Goal: Task Accomplishment & Management: Use online tool/utility

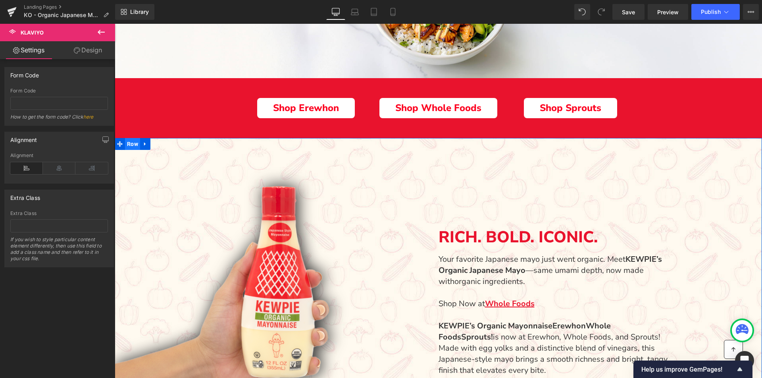
click at [131, 143] on span "Row" at bounding box center [132, 144] width 15 height 12
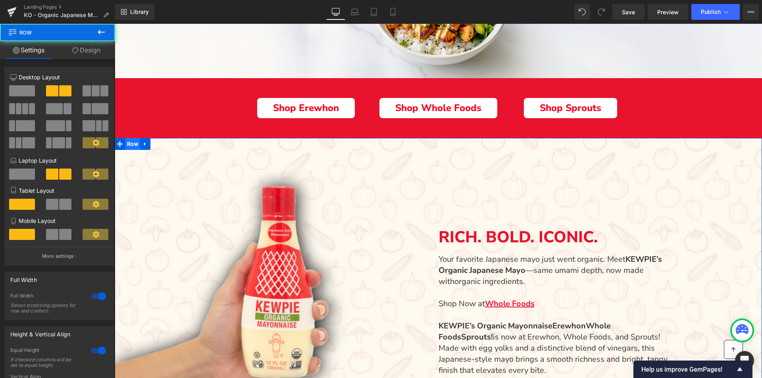
scroll to position [290, 0]
click at [93, 49] on link "Design" at bounding box center [87, 50] width 58 height 18
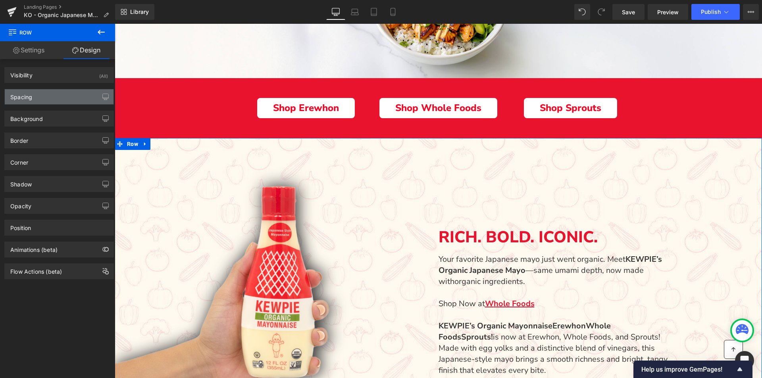
click at [37, 96] on div "Spacing" at bounding box center [59, 96] width 109 height 15
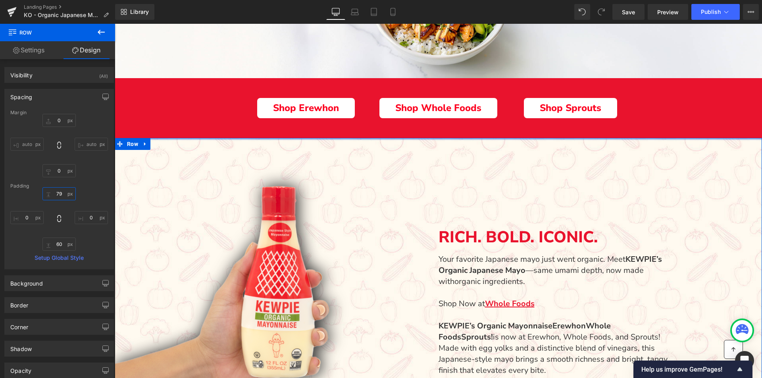
click at [60, 191] on input "79" at bounding box center [58, 193] width 33 height 13
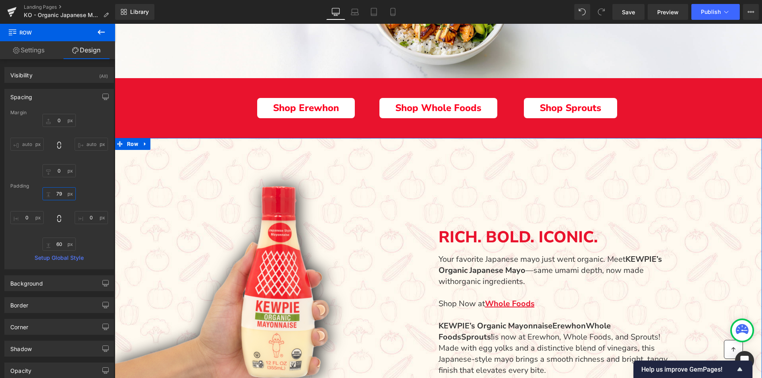
click at [60, 191] on input "79" at bounding box center [58, 193] width 33 height 13
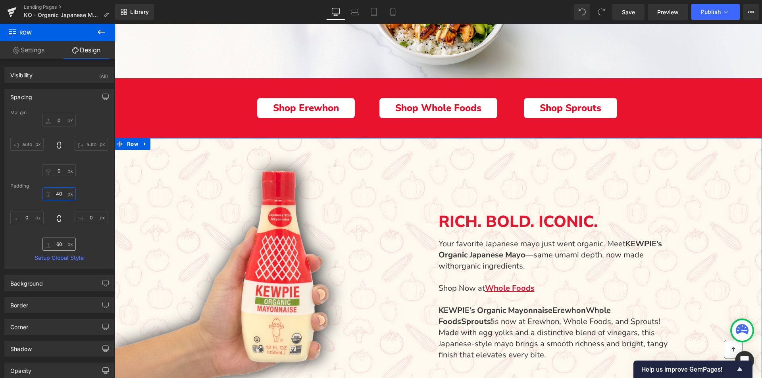
type input "40"
click at [58, 243] on input "60" at bounding box center [58, 244] width 33 height 13
type input "20"
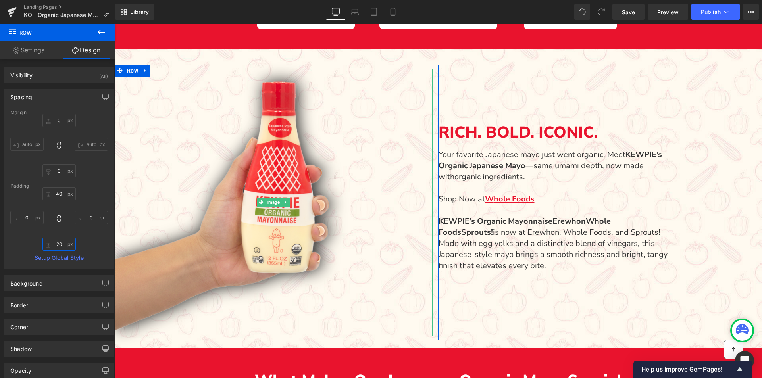
scroll to position [409, 0]
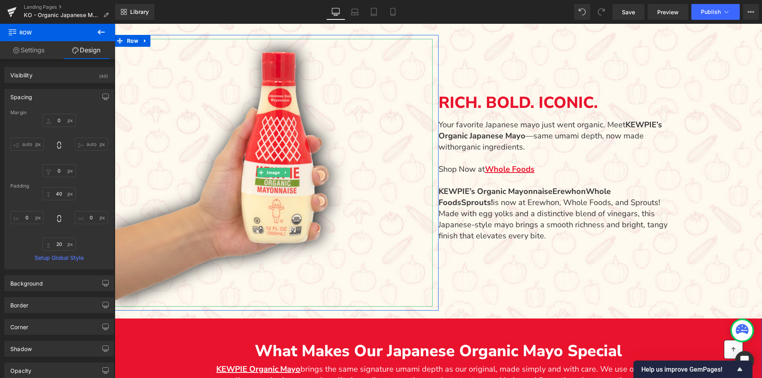
click at [307, 267] on img "Main content" at bounding box center [274, 172] width 318 height 267
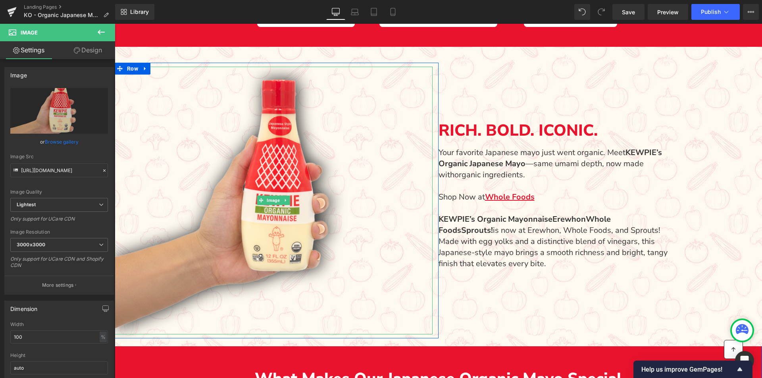
scroll to position [330, 0]
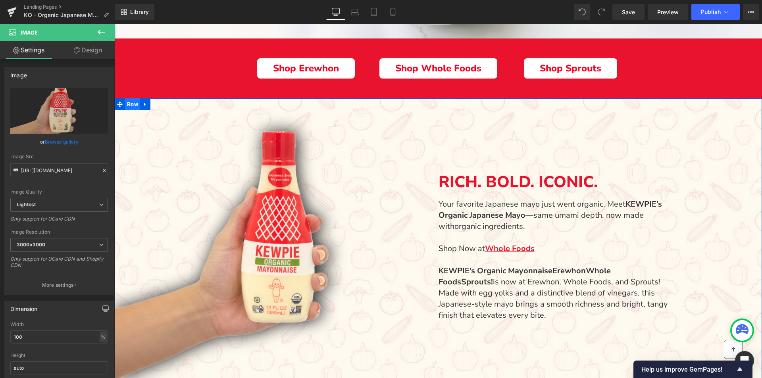
click at [134, 106] on span "Row" at bounding box center [132, 104] width 15 height 12
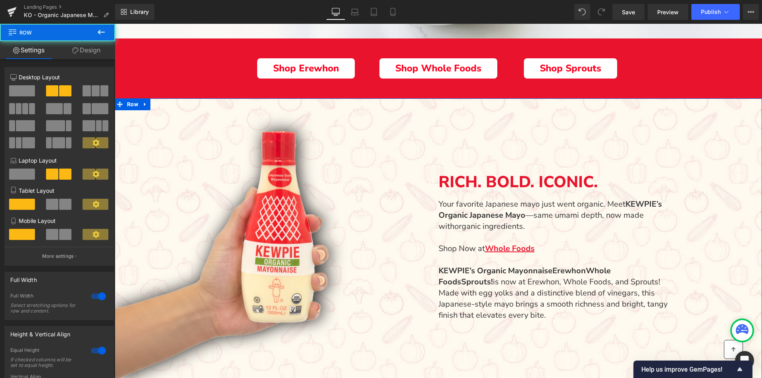
click at [92, 50] on link "Design" at bounding box center [87, 50] width 58 height 18
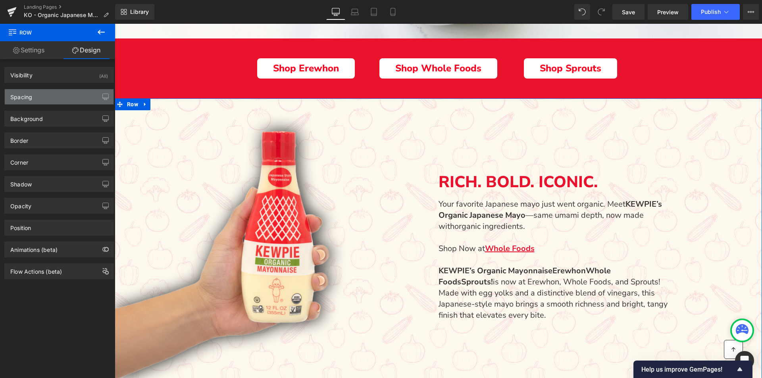
click at [42, 98] on div "Spacing" at bounding box center [59, 96] width 109 height 15
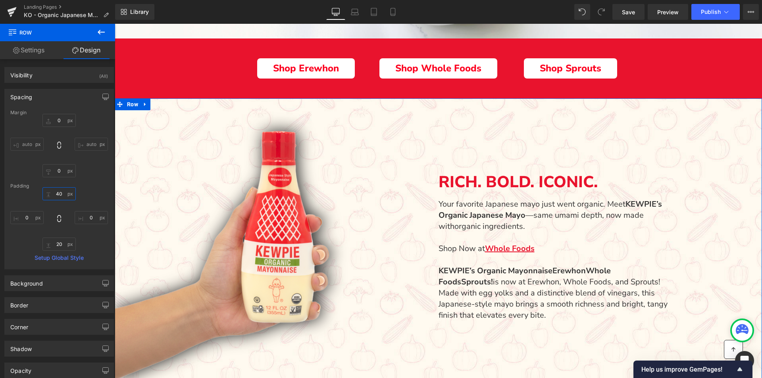
click at [60, 198] on input "40" at bounding box center [58, 193] width 33 height 13
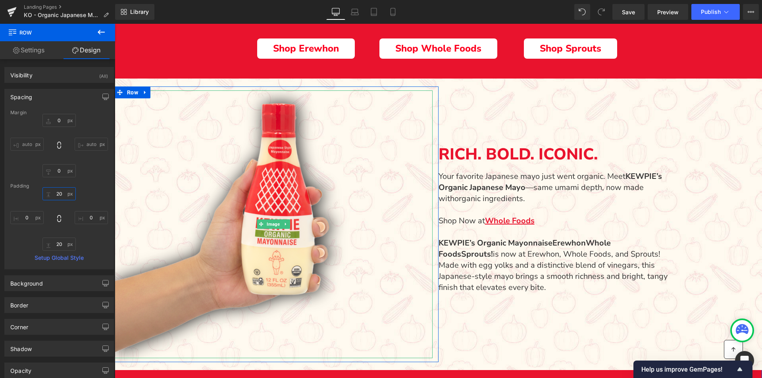
scroll to position [370, 0]
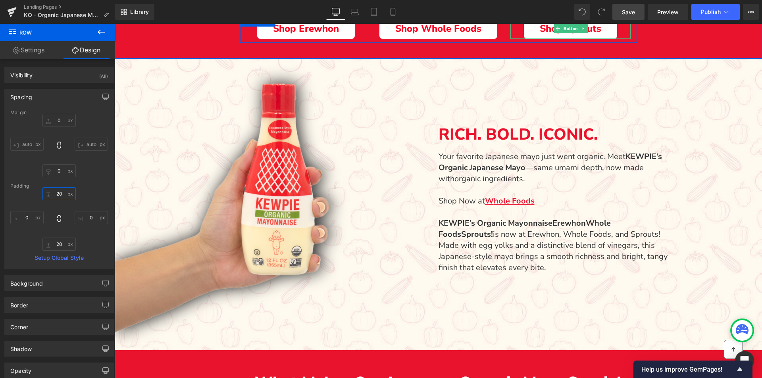
type input "20"
click at [621, 10] on link "Save" at bounding box center [628, 12] width 32 height 16
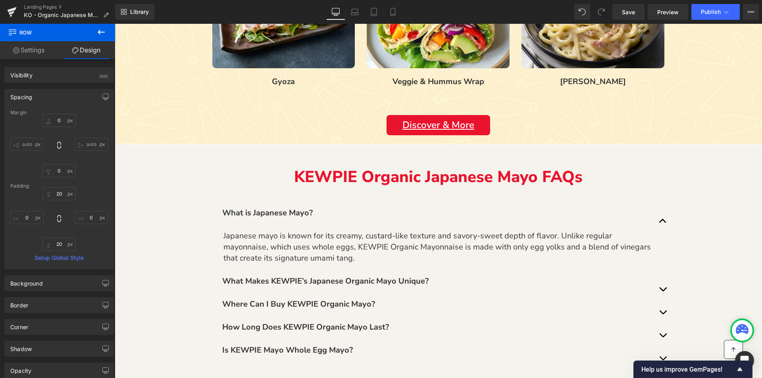
scroll to position [1044, 0]
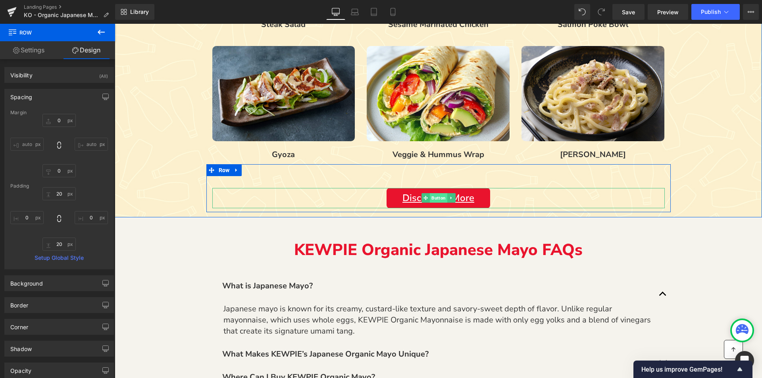
click at [439, 196] on span "Button" at bounding box center [438, 198] width 17 height 10
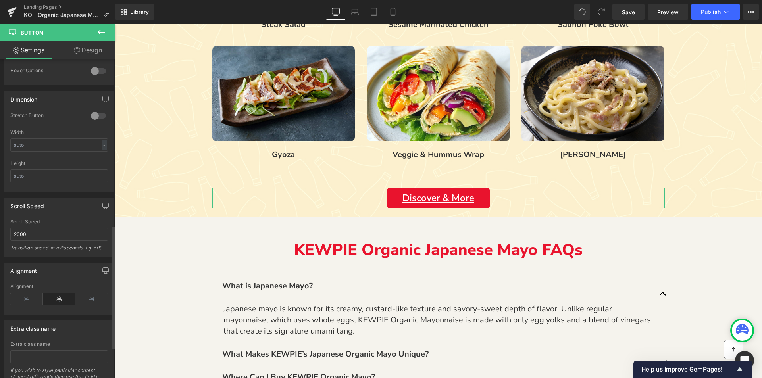
scroll to position [476, 0]
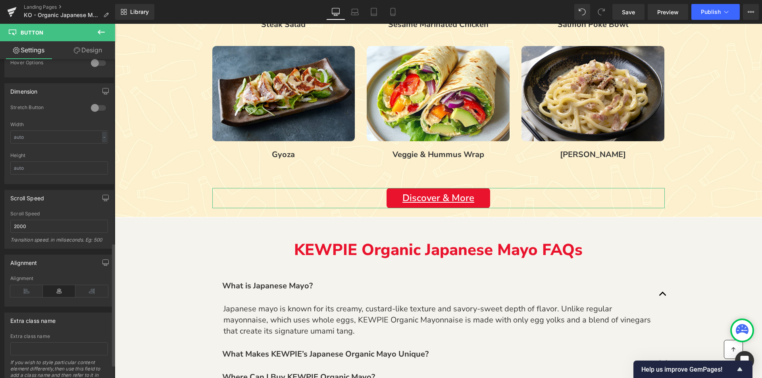
click at [58, 213] on div "Scroll Speed" at bounding box center [59, 214] width 98 height 6
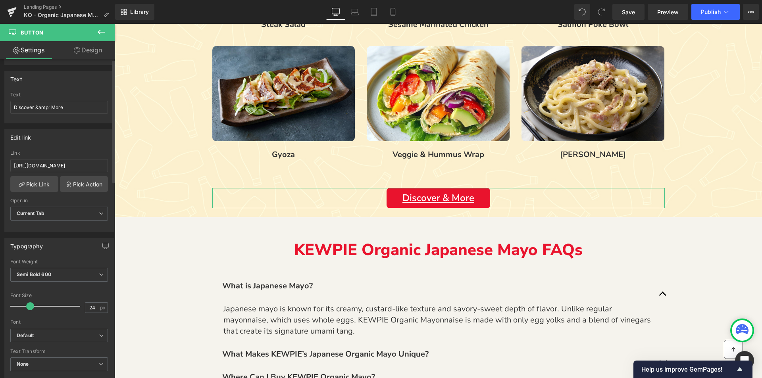
scroll to position [0, 0]
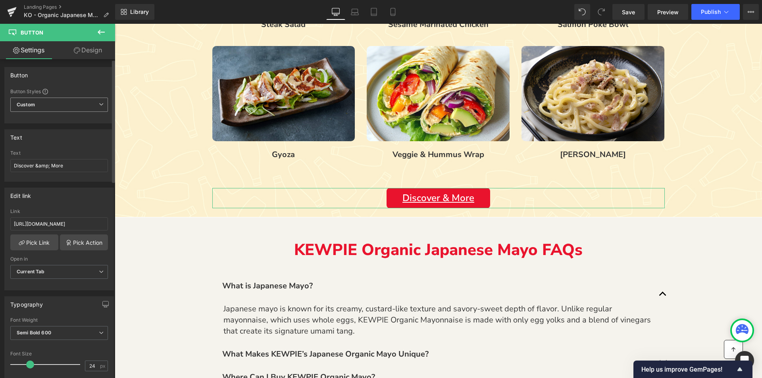
click at [57, 102] on span "Custom Setup Global Style" at bounding box center [59, 105] width 98 height 14
click at [57, 102] on span "Custom Setup Global Style" at bounding box center [57, 105] width 94 height 14
click at [68, 88] on div "Button Styles" at bounding box center [59, 91] width 98 height 6
click at [96, 50] on link "Design" at bounding box center [88, 50] width 58 height 18
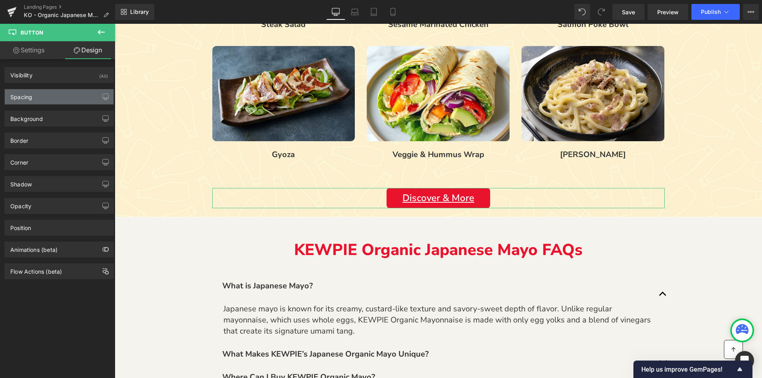
click at [33, 96] on div "Spacing" at bounding box center [59, 96] width 109 height 15
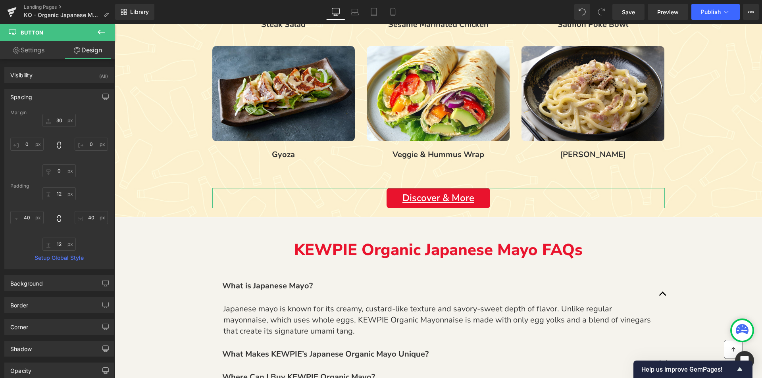
click at [33, 96] on div "Spacing" at bounding box center [59, 96] width 109 height 15
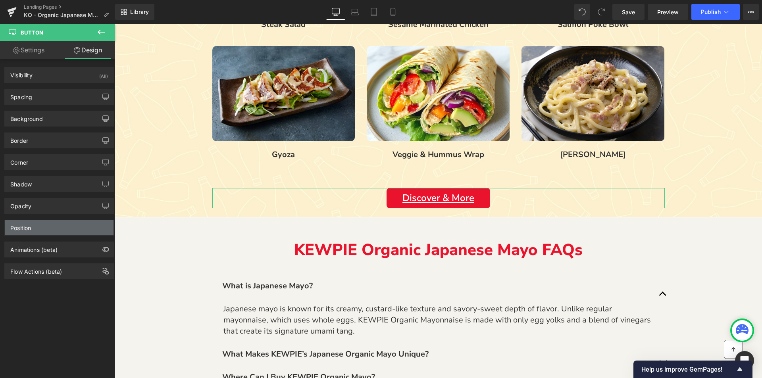
click at [46, 228] on div "Position" at bounding box center [59, 227] width 109 height 15
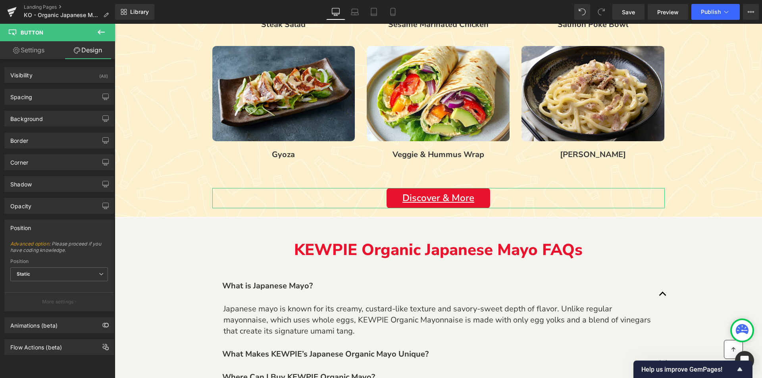
click at [46, 228] on div "Position" at bounding box center [59, 227] width 109 height 15
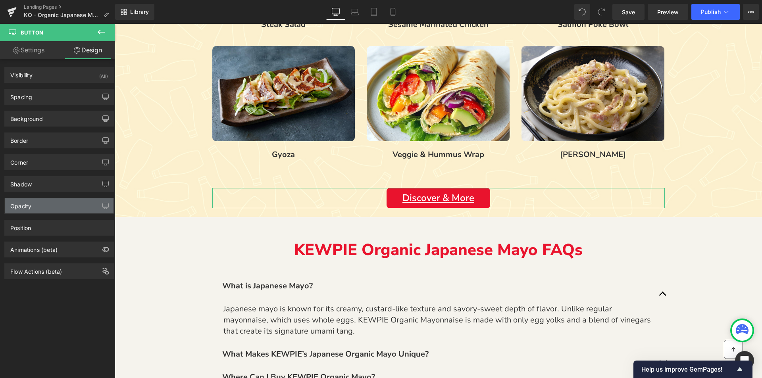
click at [43, 210] on div "Opacity" at bounding box center [59, 205] width 109 height 15
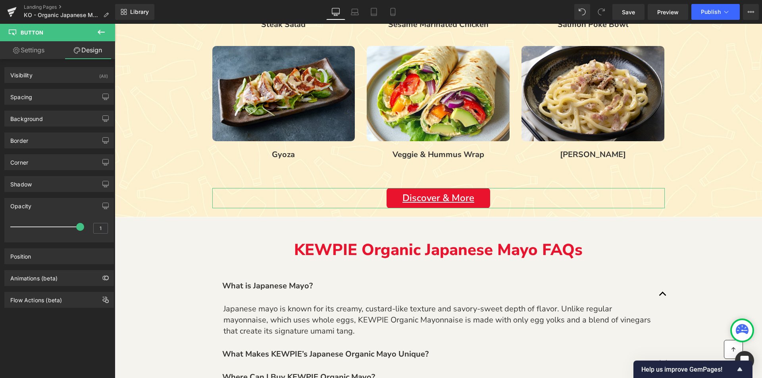
click at [43, 210] on div "Opacity" at bounding box center [59, 205] width 109 height 15
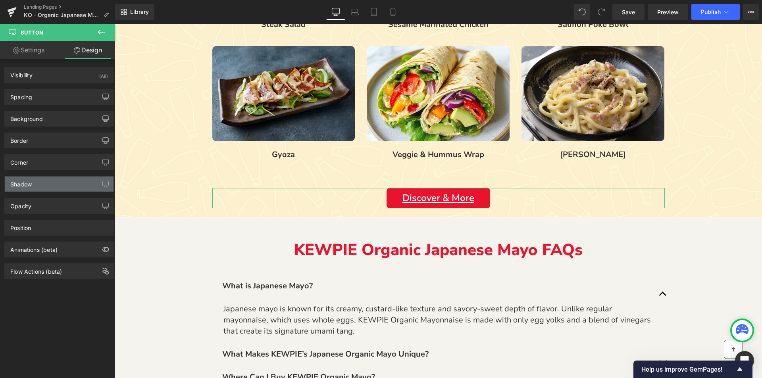
click at [43, 187] on div "Shadow" at bounding box center [59, 184] width 109 height 15
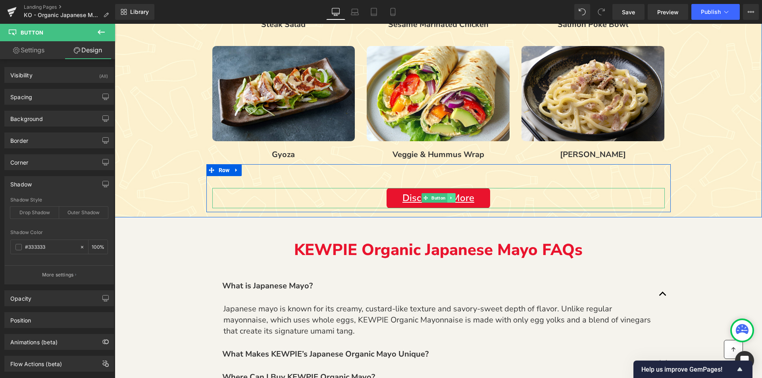
click at [449, 196] on icon "Main content" at bounding box center [451, 198] width 4 height 5
click at [424, 197] on link "Button" at bounding box center [434, 198] width 26 height 10
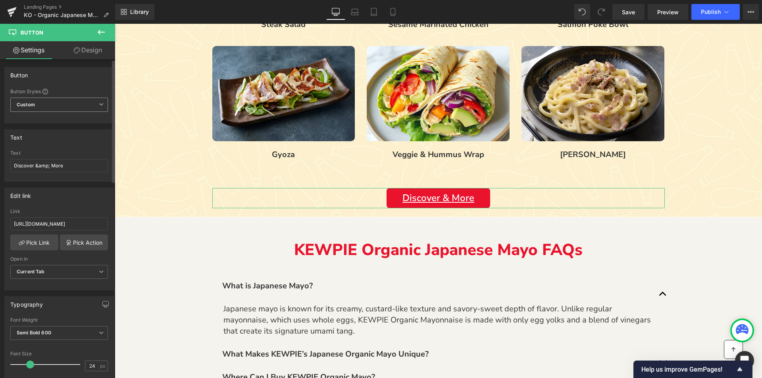
click at [78, 106] on span "Custom Setup Global Style" at bounding box center [59, 105] width 98 height 14
click at [93, 86] on div "Button Button Styles Custom Custom Setup Global Style Custom Setup Global Style…" at bounding box center [57, 95] width 106 height 56
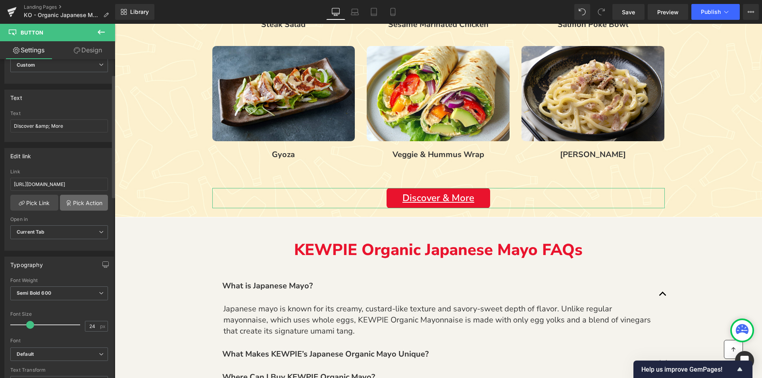
click at [75, 207] on link "Pick Action" at bounding box center [84, 203] width 48 height 16
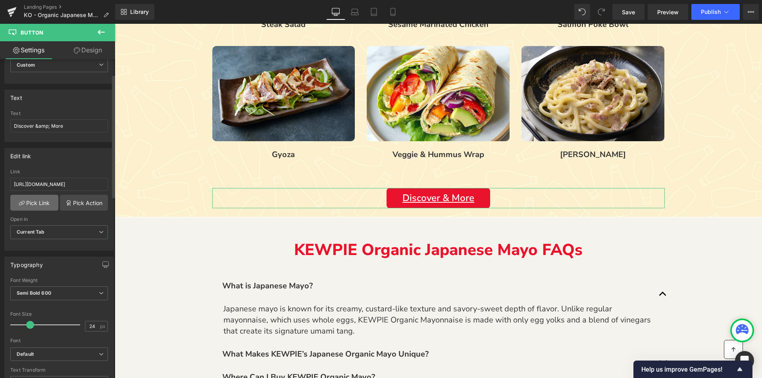
click at [40, 201] on link "Pick Link" at bounding box center [34, 203] width 48 height 16
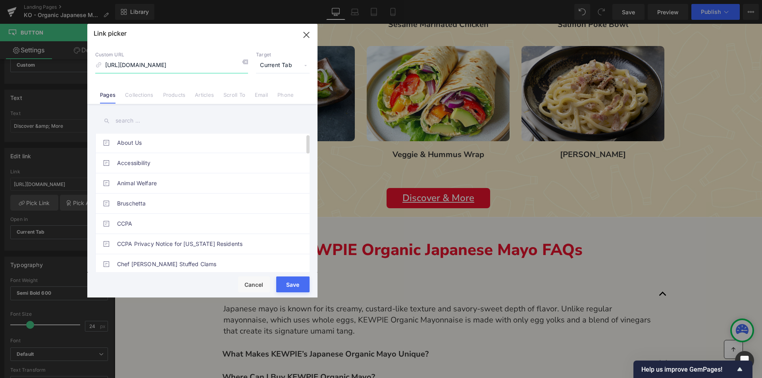
scroll to position [0, 0]
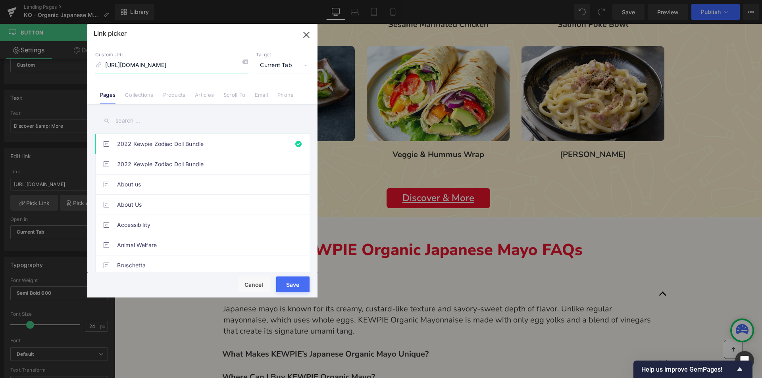
click at [306, 33] on icon "button" at bounding box center [306, 35] width 13 height 13
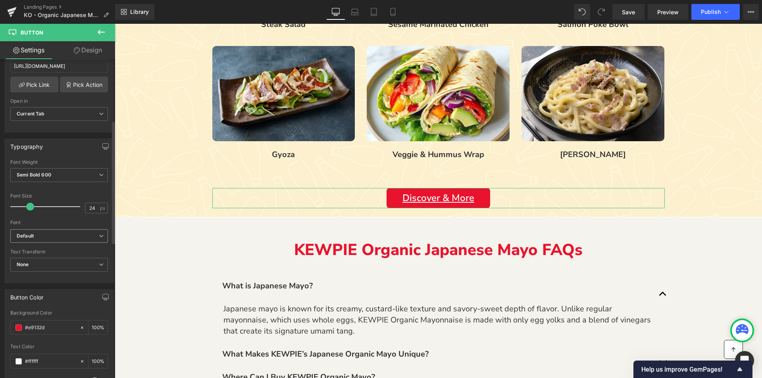
scroll to position [159, 0]
click at [59, 177] on span "Semi Bold 600" at bounding box center [59, 174] width 98 height 14
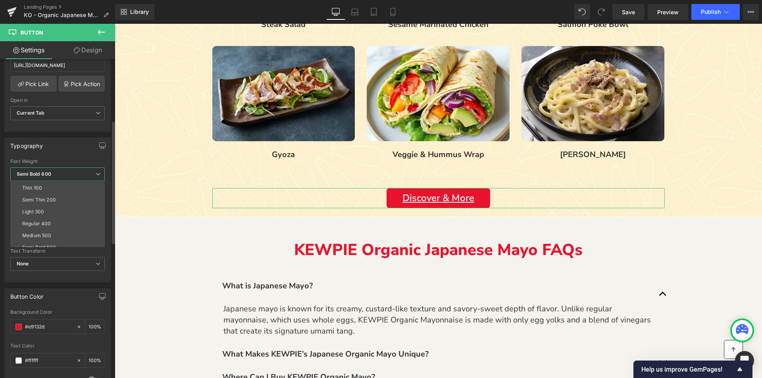
click at [59, 177] on span "Semi Bold 600" at bounding box center [57, 174] width 94 height 14
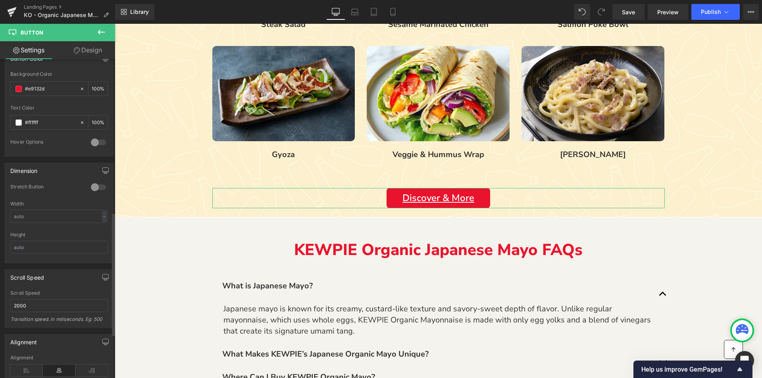
click at [48, 154] on div "Hover Options" at bounding box center [59, 147] width 98 height 17
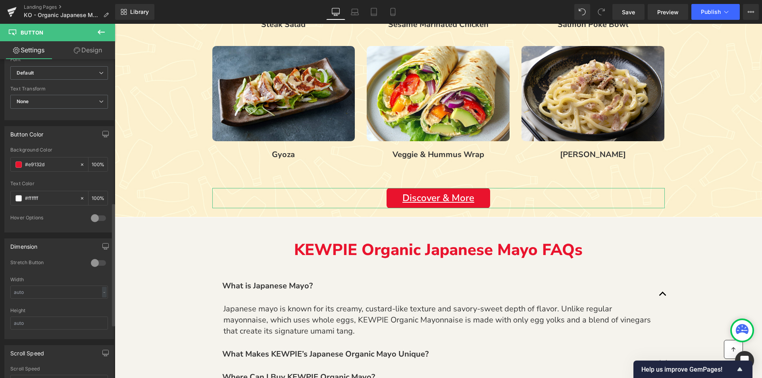
scroll to position [317, 0]
click at [94, 221] on div at bounding box center [98, 221] width 19 height 13
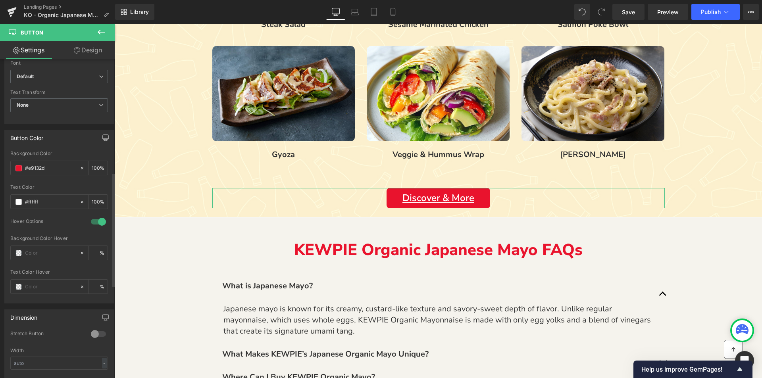
click at [95, 221] on div at bounding box center [98, 221] width 19 height 13
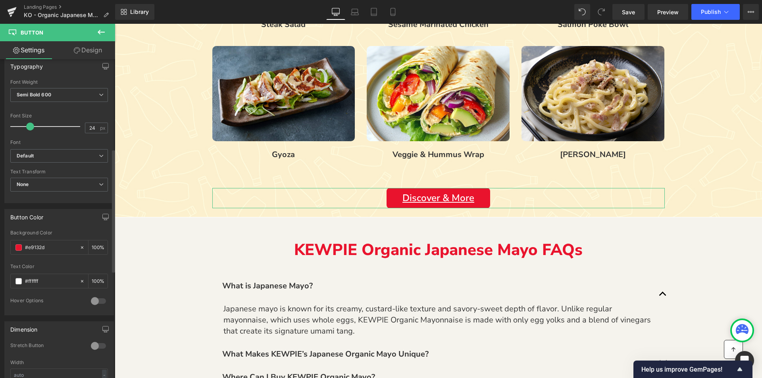
scroll to position [198, 0]
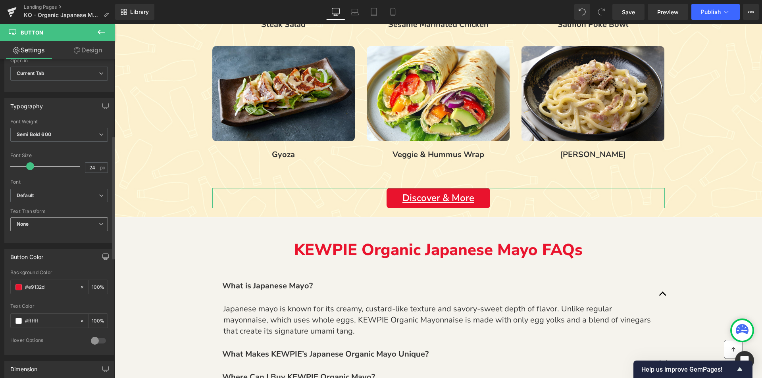
click at [47, 229] on span "None" at bounding box center [59, 224] width 98 height 14
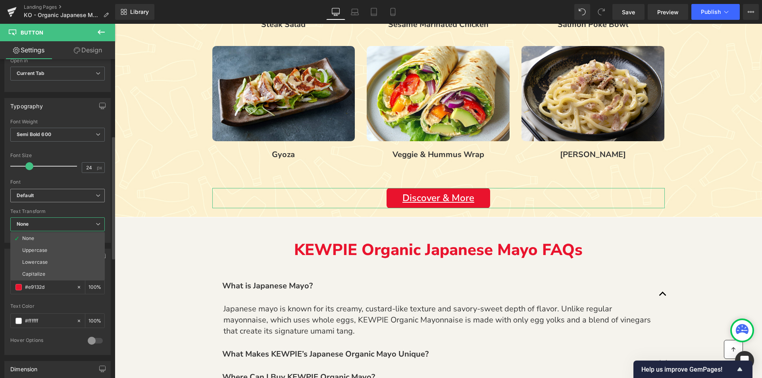
click at [50, 195] on b "Default" at bounding box center [56, 195] width 79 height 7
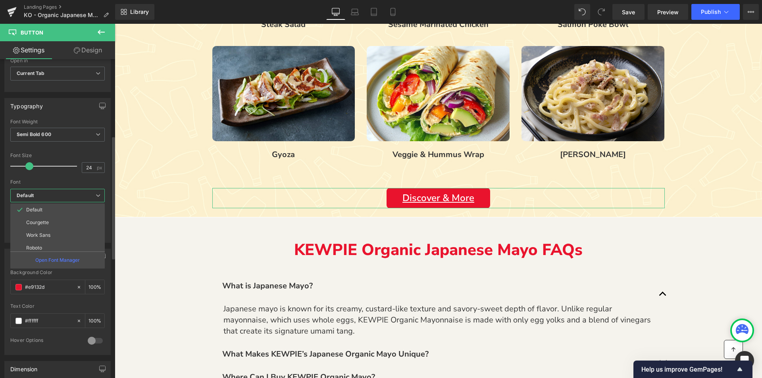
click at [50, 195] on b "Default" at bounding box center [56, 195] width 79 height 7
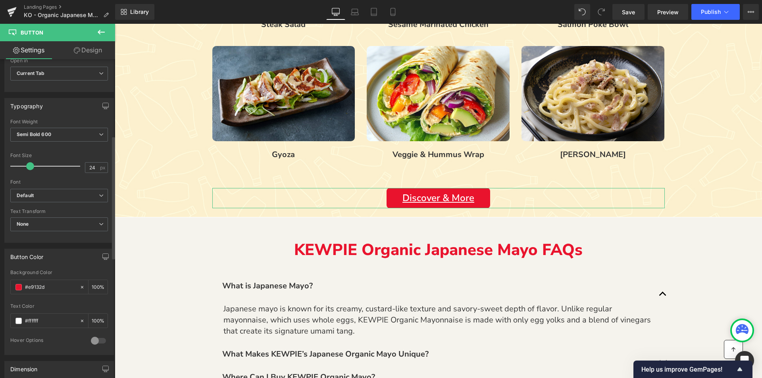
click at [53, 180] on div "Font" at bounding box center [59, 182] width 98 height 6
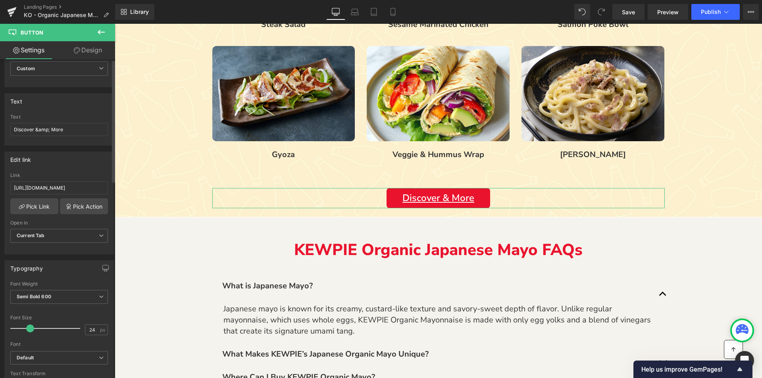
scroll to position [0, 0]
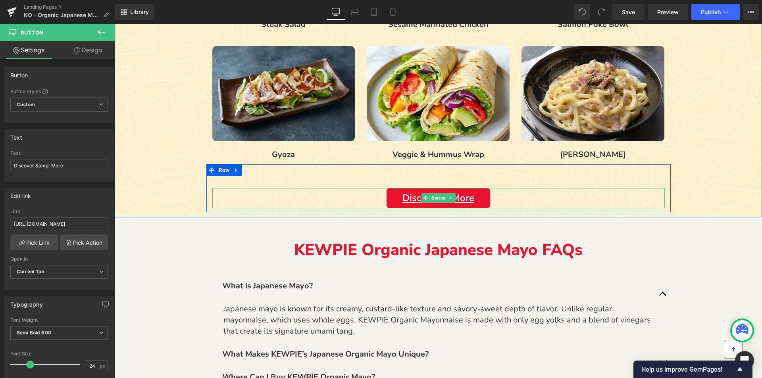
click at [343, 199] on div "Discover & More" at bounding box center [438, 198] width 452 height 21
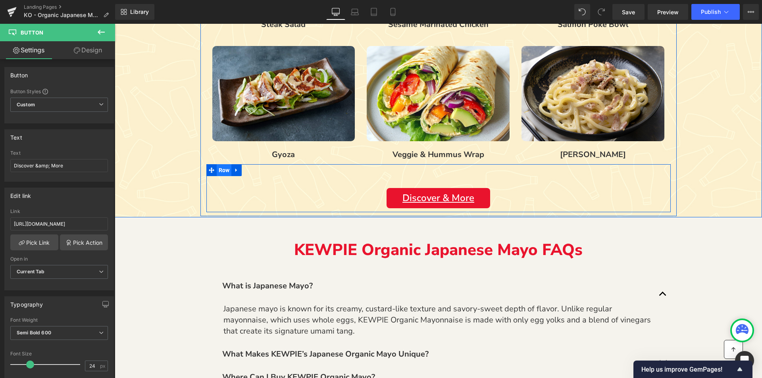
click at [219, 169] on span "Row" at bounding box center [224, 170] width 15 height 12
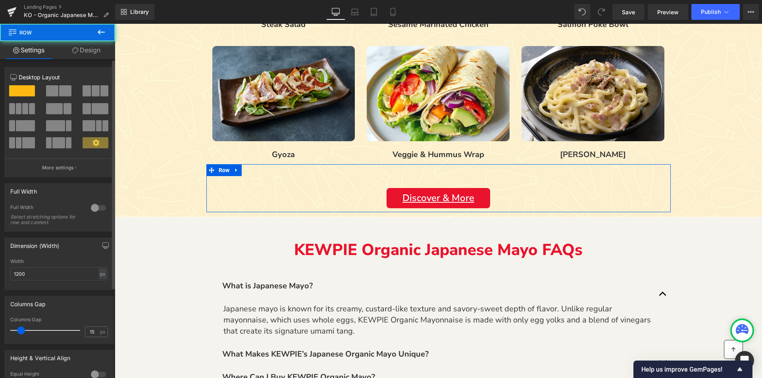
scroll to position [126, 0]
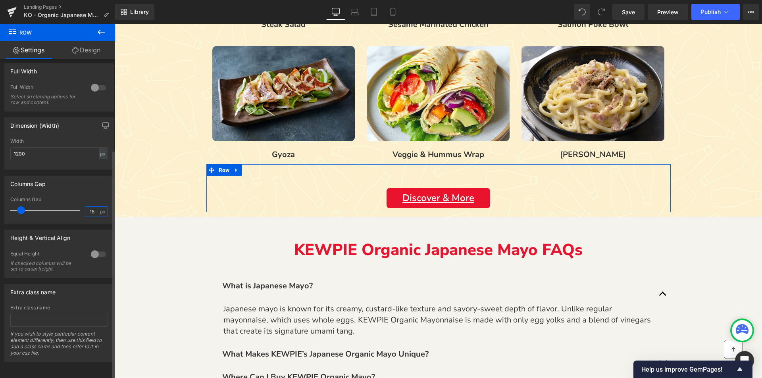
click at [90, 207] on input "15" at bounding box center [92, 212] width 14 height 10
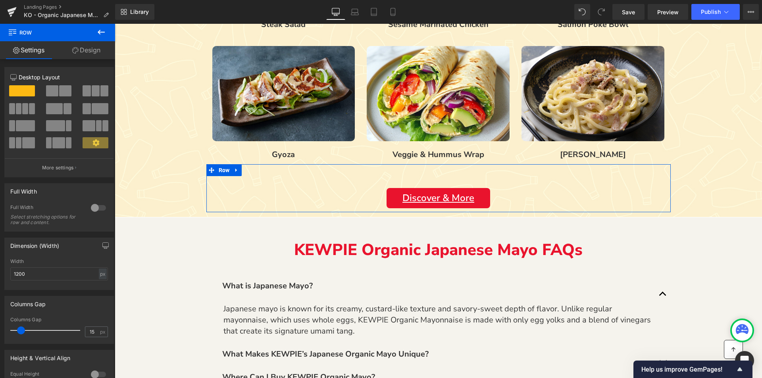
click at [87, 52] on link "Design" at bounding box center [87, 50] width 58 height 18
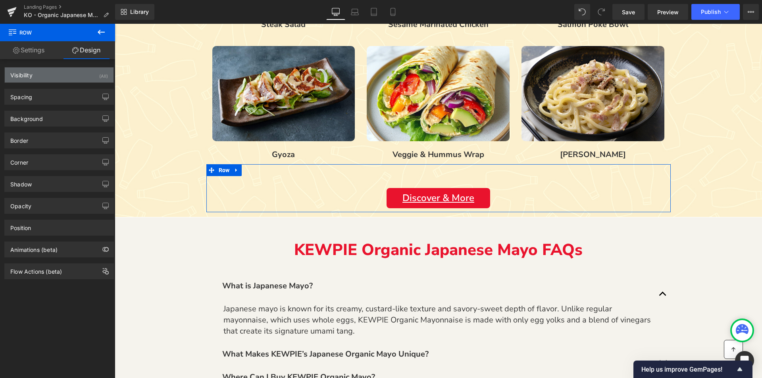
click at [39, 79] on div "Visibility (All)" at bounding box center [59, 74] width 109 height 15
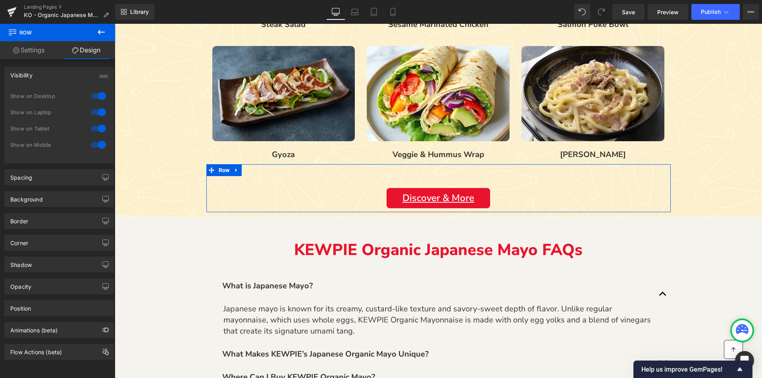
click at [32, 69] on div "Visibility" at bounding box center [21, 72] width 22 height 11
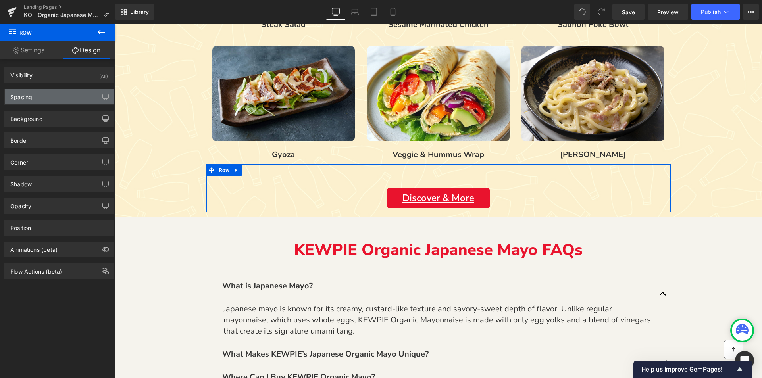
click at [41, 99] on div "Spacing" at bounding box center [59, 96] width 109 height 15
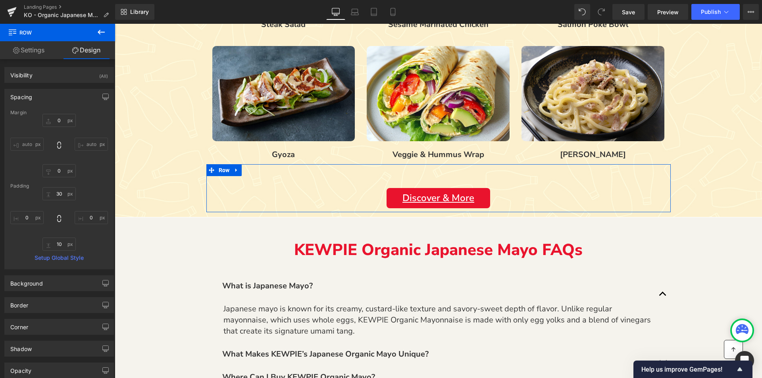
click at [41, 99] on div "Spacing" at bounding box center [59, 96] width 109 height 15
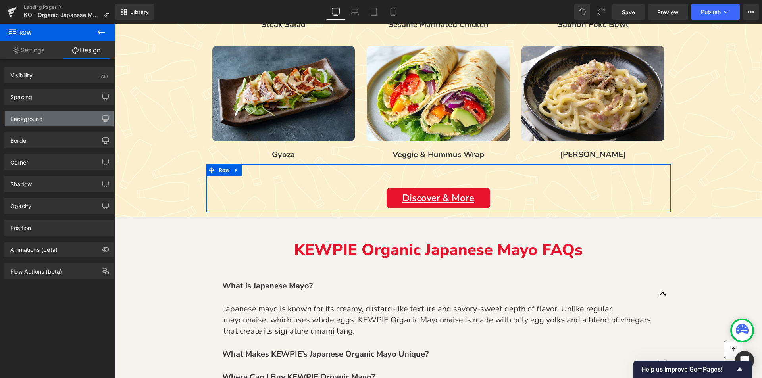
click at [41, 122] on div "Background" at bounding box center [26, 116] width 33 height 11
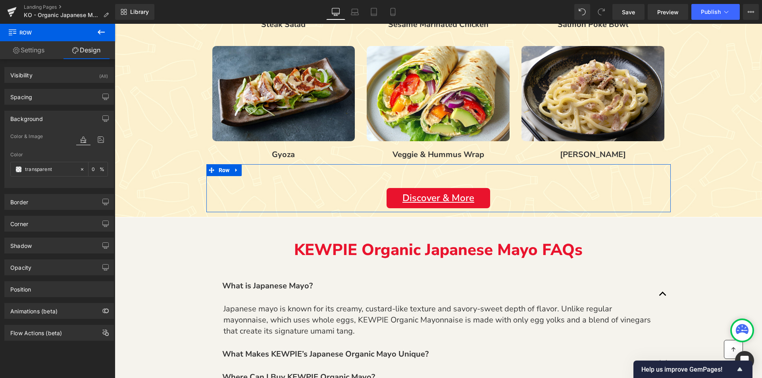
click at [41, 122] on div "Background" at bounding box center [26, 116] width 33 height 11
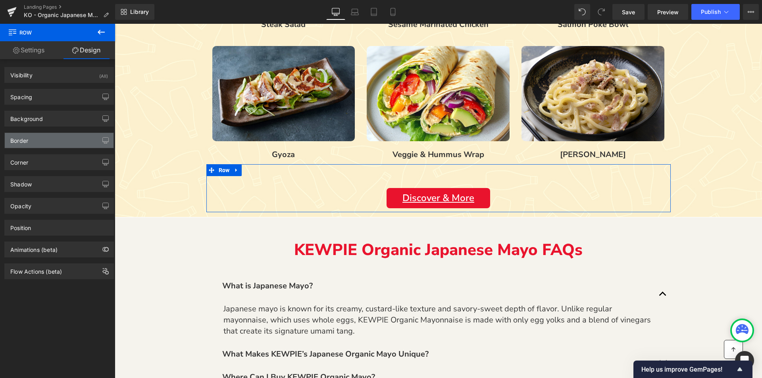
click at [36, 139] on div "Border" at bounding box center [59, 140] width 109 height 15
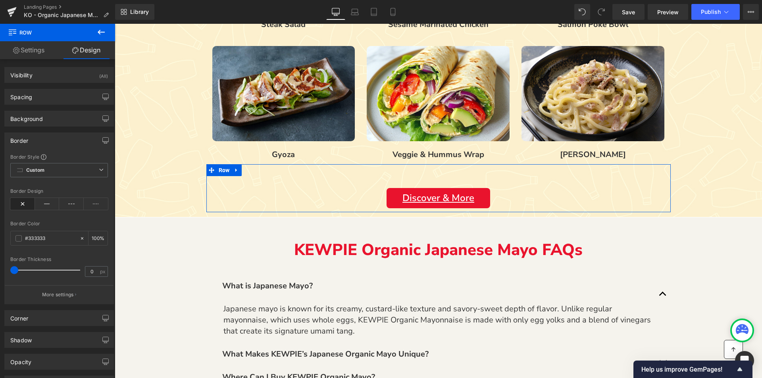
click at [36, 139] on div "Border" at bounding box center [59, 140] width 109 height 15
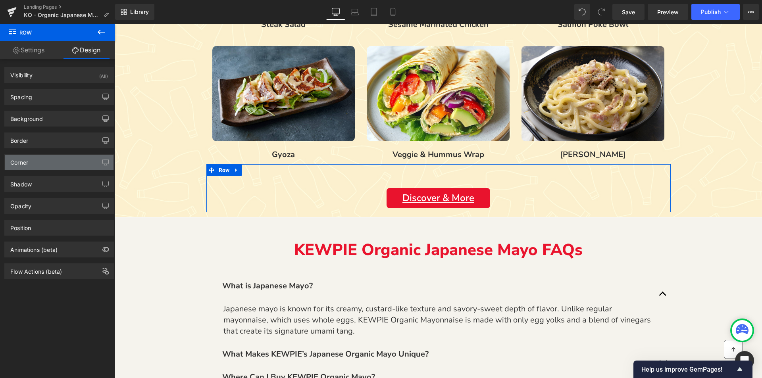
click at [36, 159] on div "Corner" at bounding box center [59, 162] width 109 height 15
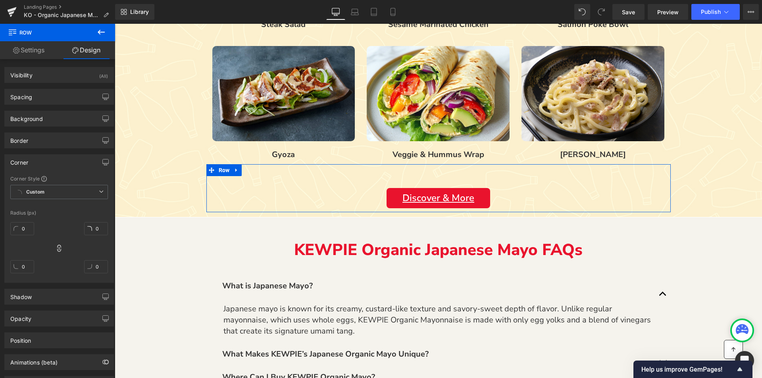
click at [36, 159] on div "Corner" at bounding box center [59, 162] width 109 height 15
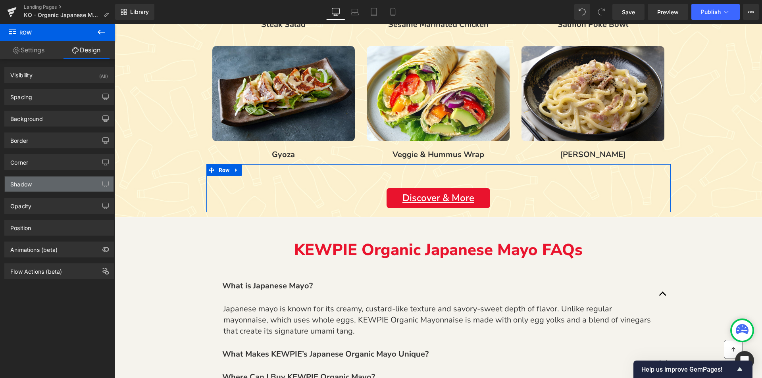
click at [28, 183] on div "Shadow" at bounding box center [20, 182] width 21 height 11
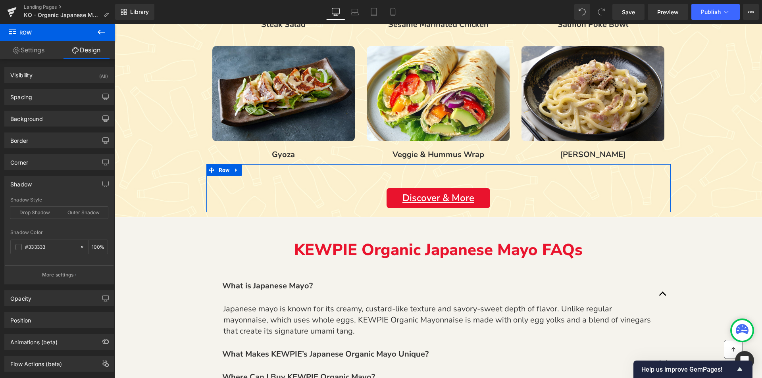
click at [28, 183] on div "Shadow" at bounding box center [20, 182] width 21 height 11
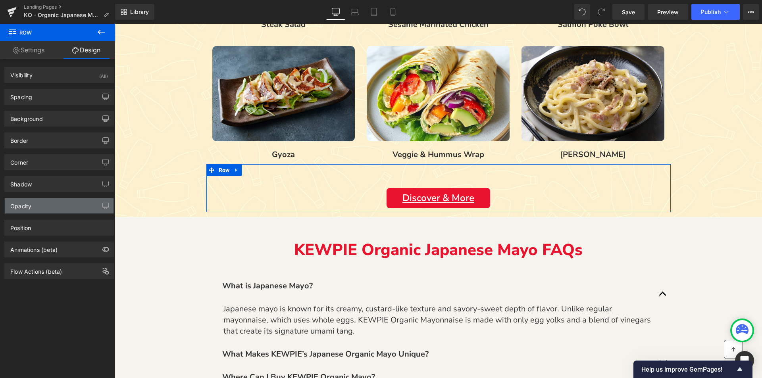
click at [30, 212] on div "Opacity" at bounding box center [59, 205] width 109 height 15
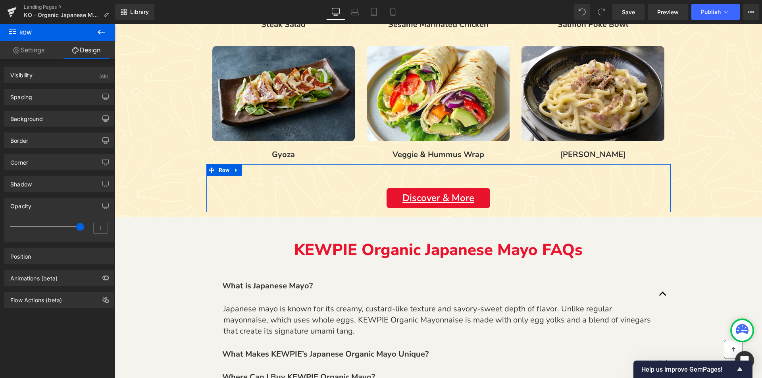
click at [30, 212] on div "Opacity" at bounding box center [59, 205] width 109 height 15
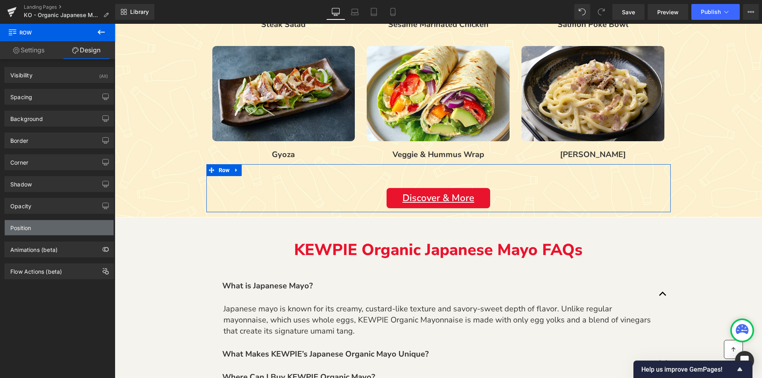
click at [29, 227] on div "Position" at bounding box center [20, 225] width 21 height 11
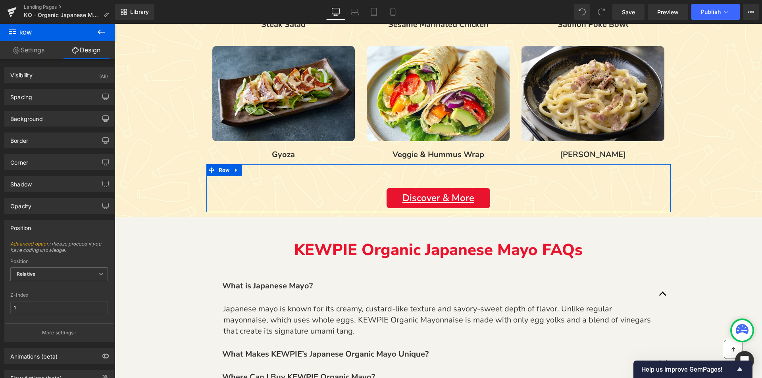
click at [29, 229] on div "Position" at bounding box center [20, 225] width 21 height 11
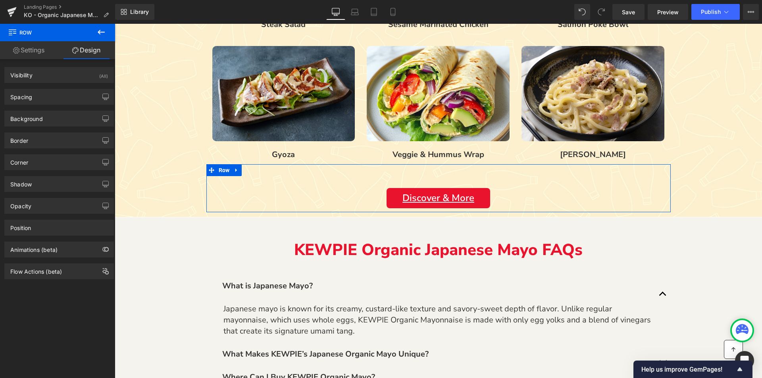
click at [46, 299] on div "Visibility (All) 0|0|0|0 1 Show on Desktop 1 Show on Laptop 1 Show on Tablet 1 …" at bounding box center [59, 220] width 119 height 323
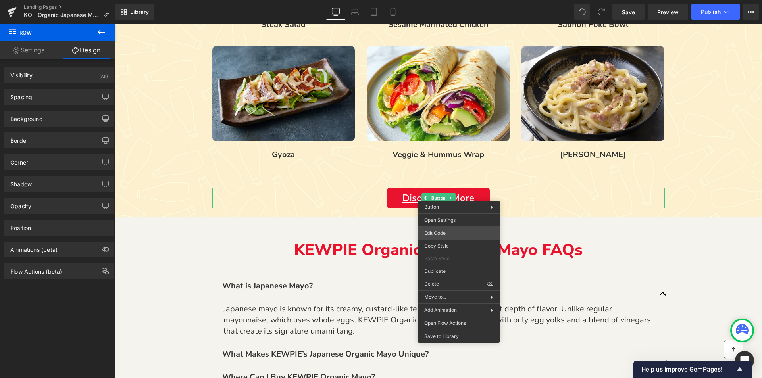
click at [447, 0] on div "Row You are previewing how the will restyle your page. You can not edit Element…" at bounding box center [381, 0] width 762 height 0
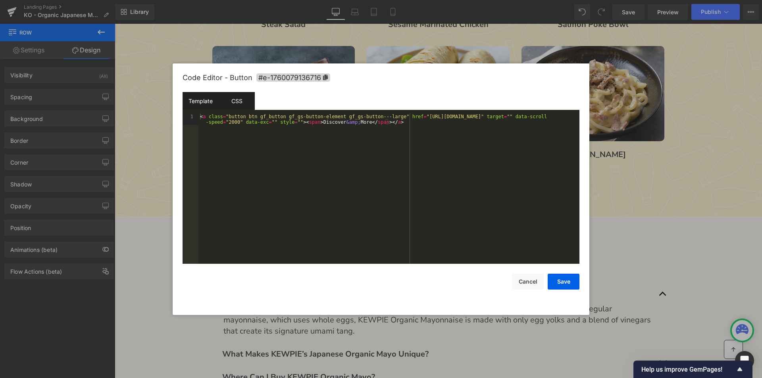
click at [252, 102] on div "CSS" at bounding box center [237, 101] width 36 height 18
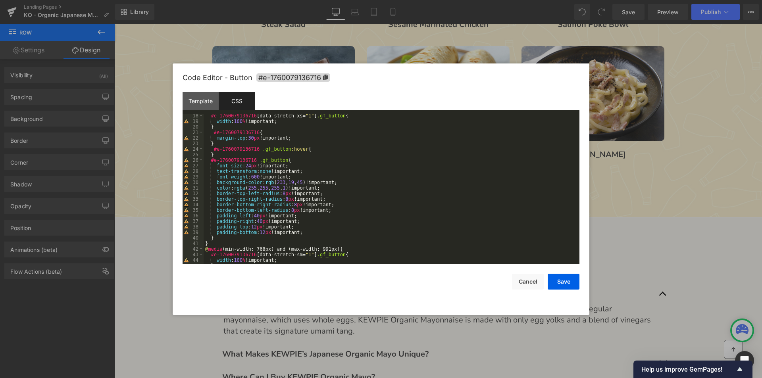
scroll to position [119, 0]
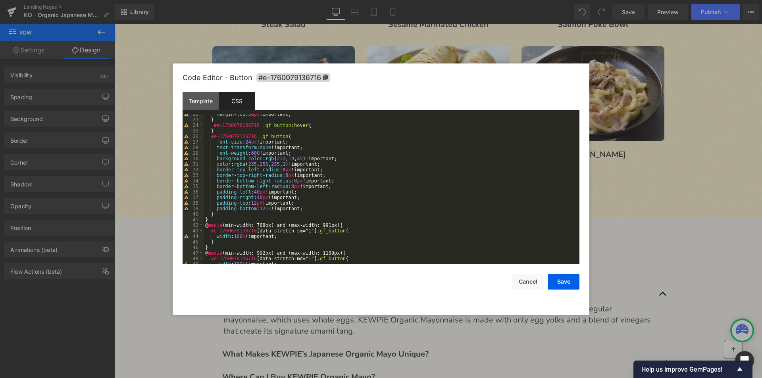
click at [308, 209] on div "margin-top : 30 px !important; } #e-1760079136716 .gf_button :hover { } #e-1760…" at bounding box center [390, 191] width 373 height 161
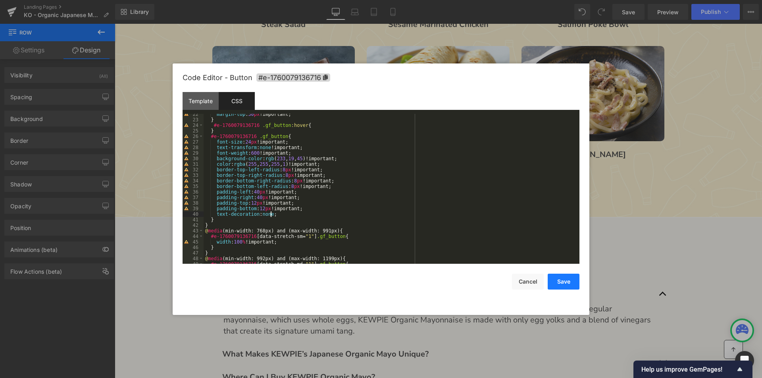
click at [551, 279] on button "Save" at bounding box center [563, 282] width 32 height 16
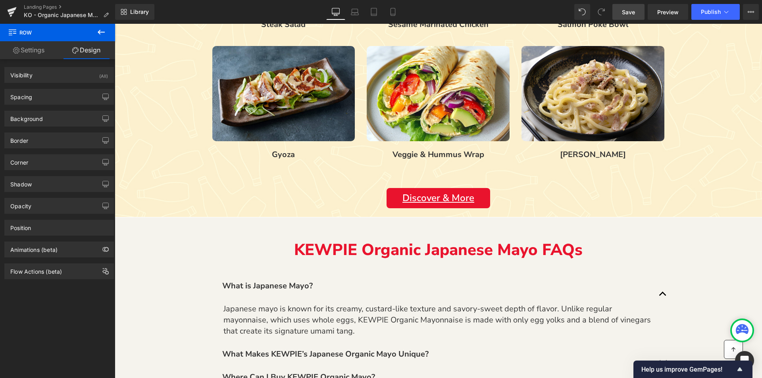
click at [631, 15] on span "Save" at bounding box center [628, 12] width 13 height 8
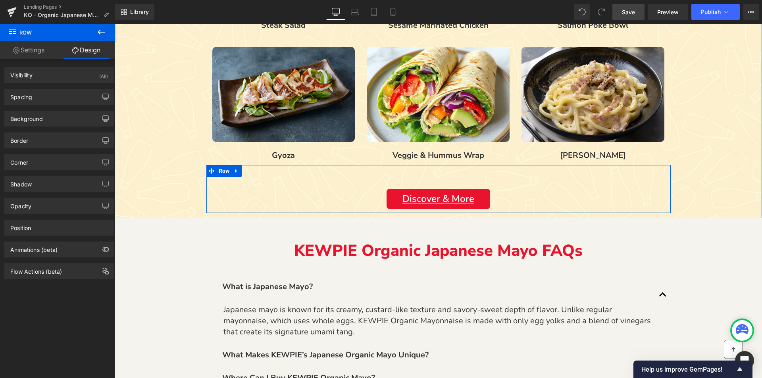
scroll to position [1044, 0]
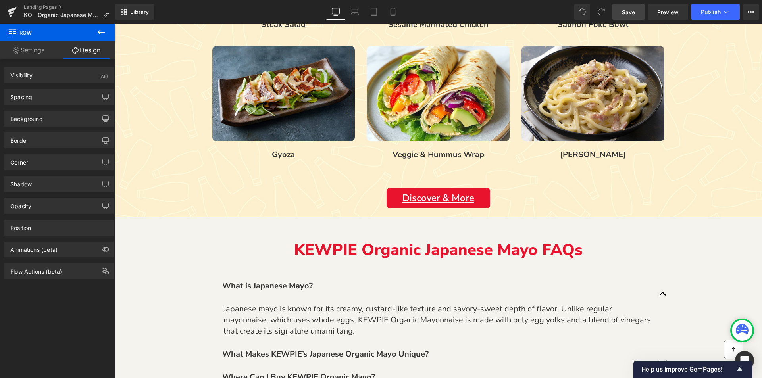
click at [632, 13] on span "Save" at bounding box center [628, 12] width 13 height 8
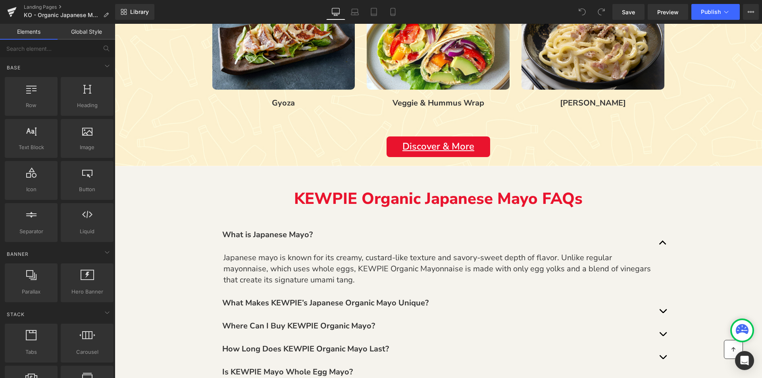
scroll to position [1045, 0]
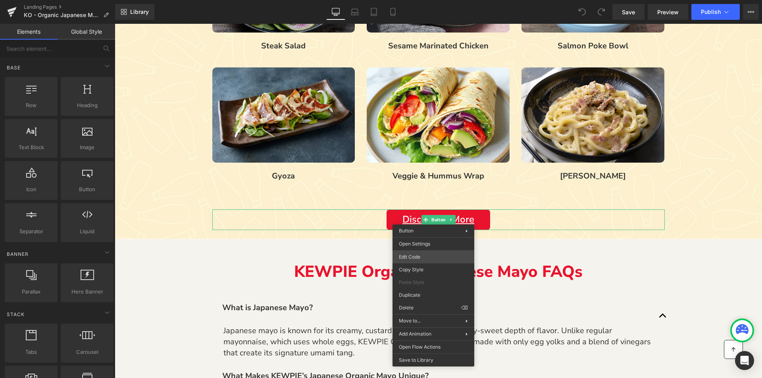
click at [415, 0] on div "You are previewing how the will restyle your page. You can not edit Elements in…" at bounding box center [381, 0] width 762 height 0
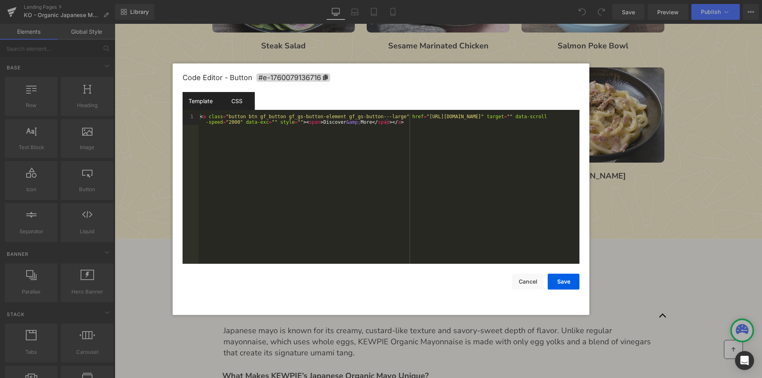
click at [244, 98] on div "CSS" at bounding box center [237, 101] width 36 height 18
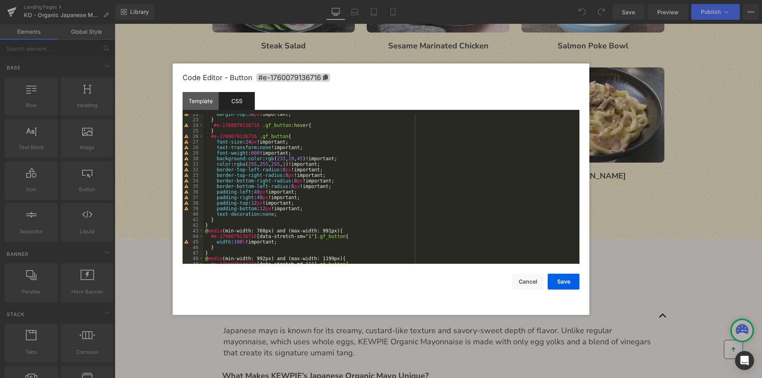
scroll to position [119, 0]
click at [286, 213] on div "margin-top : 30 px !important; } #e-1760079136716 .gf_button :hover { } #e-1760…" at bounding box center [390, 191] width 373 height 161
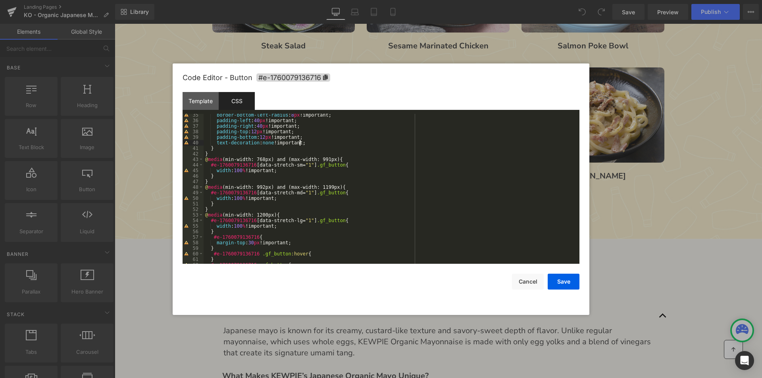
scroll to position [238, 0]
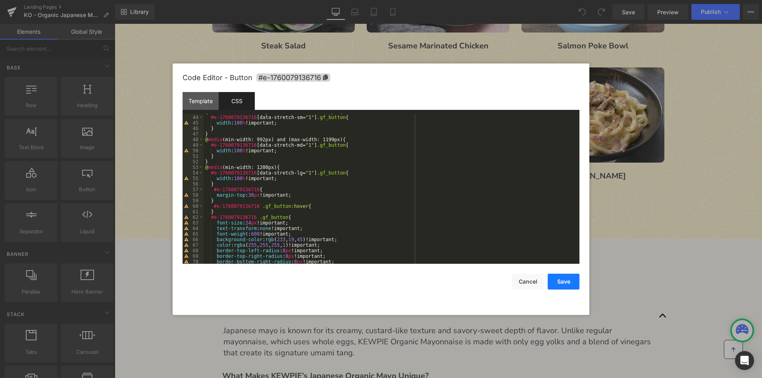
click at [568, 284] on button "Save" at bounding box center [563, 282] width 32 height 16
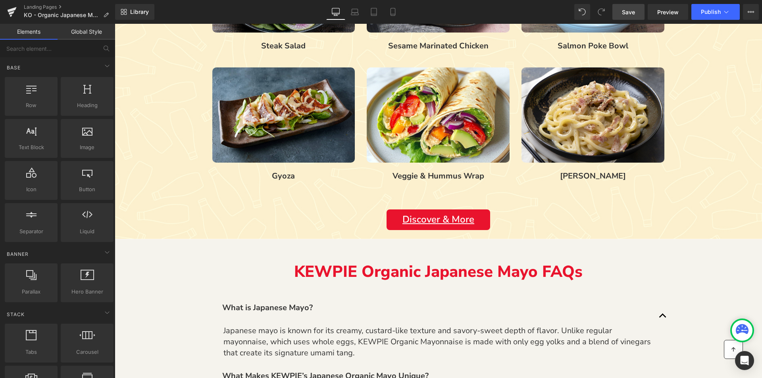
click at [635, 11] on span "Save" at bounding box center [628, 12] width 13 height 8
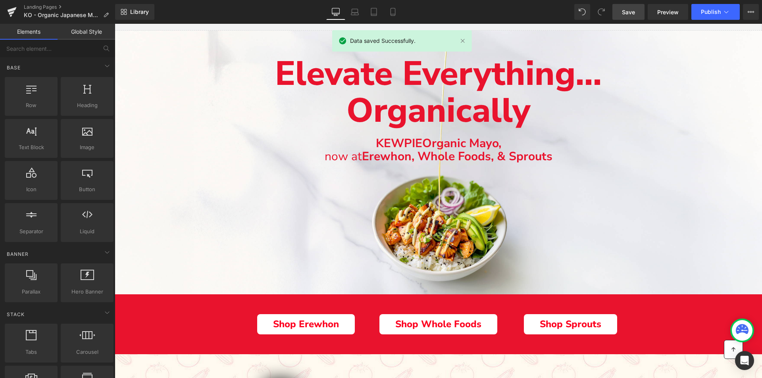
scroll to position [120, 0]
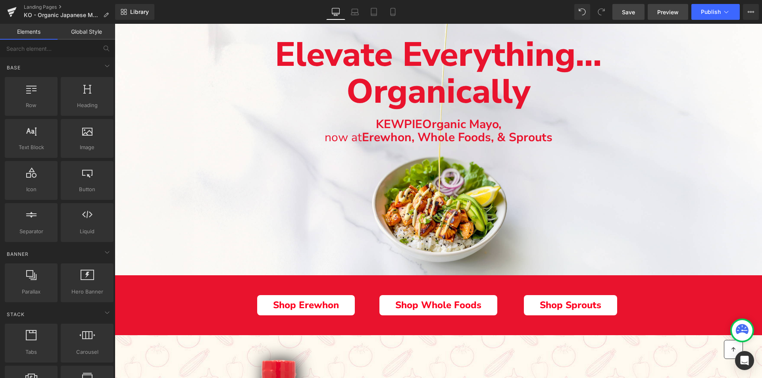
click at [667, 7] on link "Preview" at bounding box center [667, 12] width 40 height 16
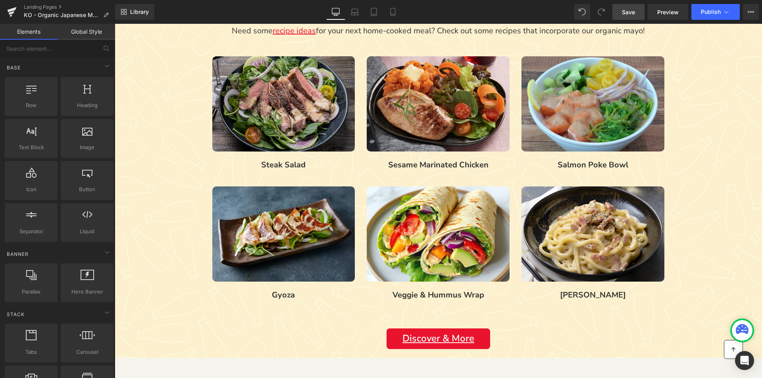
scroll to position [1152, 0]
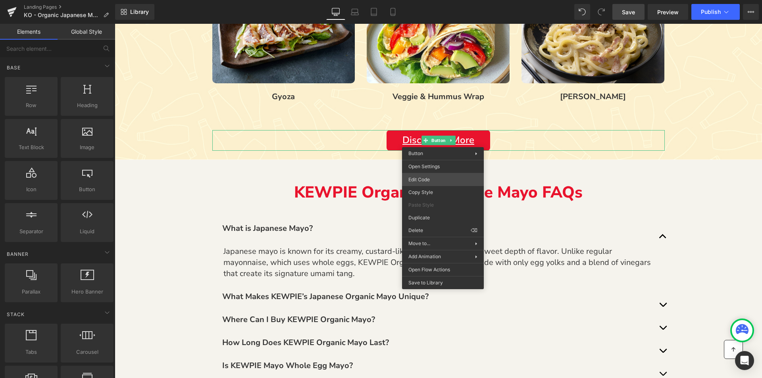
click at [426, 0] on div "You are previewing how the will restyle your page. You can not edit Elements in…" at bounding box center [381, 0] width 762 height 0
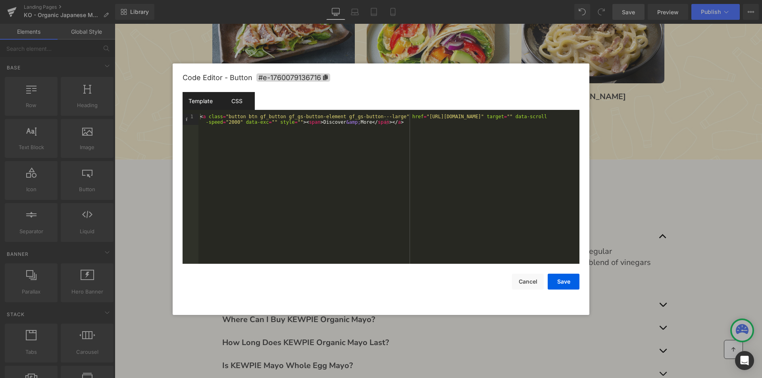
click at [242, 98] on div "CSS" at bounding box center [237, 101] width 36 height 18
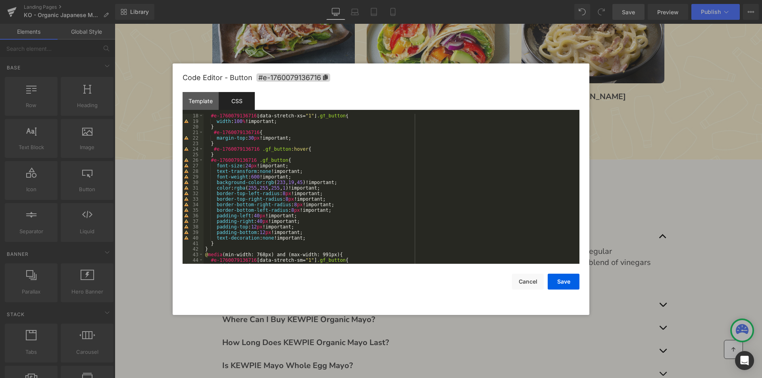
scroll to position [95, 0]
drag, startPoint x: 278, startPoint y: 159, endPoint x: 209, endPoint y: 160, distance: 69.0
click at [209, 160] on div "#e-1760079136716 [ data-stretch-xs = " 1 " ] .gf_button { width : 100 % !import…" at bounding box center [390, 193] width 373 height 161
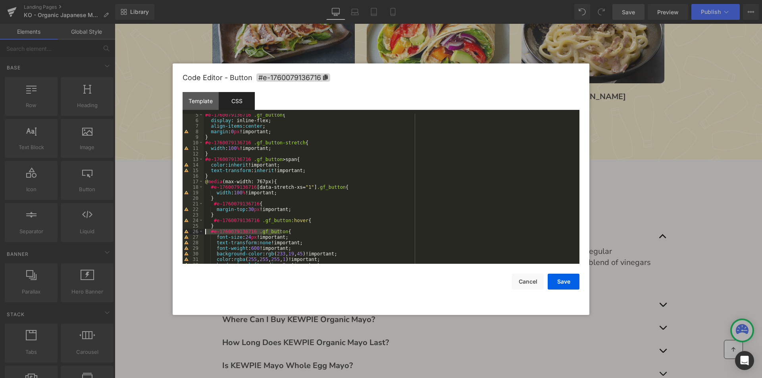
scroll to position [24, 0]
click at [379, 176] on div "#e-1760079136716 .gf_button { display : inline-flex; align-items : center ; mar…" at bounding box center [390, 192] width 373 height 161
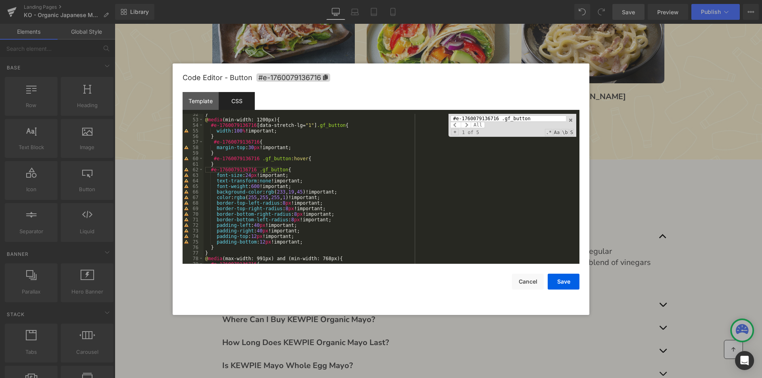
scroll to position [309, 0]
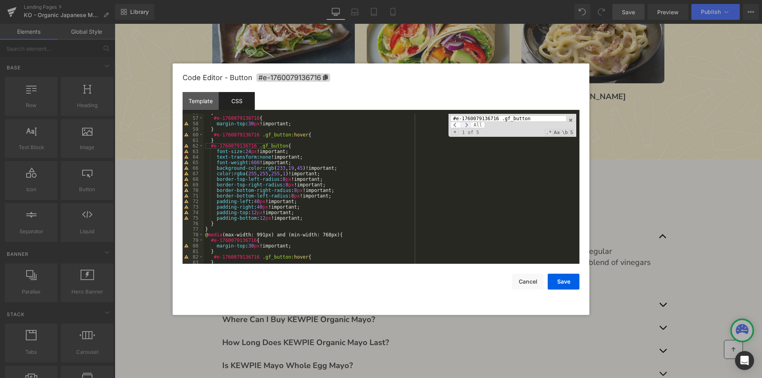
type input "#e-1760079136716 .gf_button"
click at [467, 124] on span at bounding box center [466, 125] width 10 height 6
click at [310, 219] on div "} #e-1760079136716 { margin-top : 30 px !important; } #e-1760079136716 .gf_butt…" at bounding box center [390, 190] width 373 height 161
click at [465, 123] on span at bounding box center [466, 125] width 10 height 6
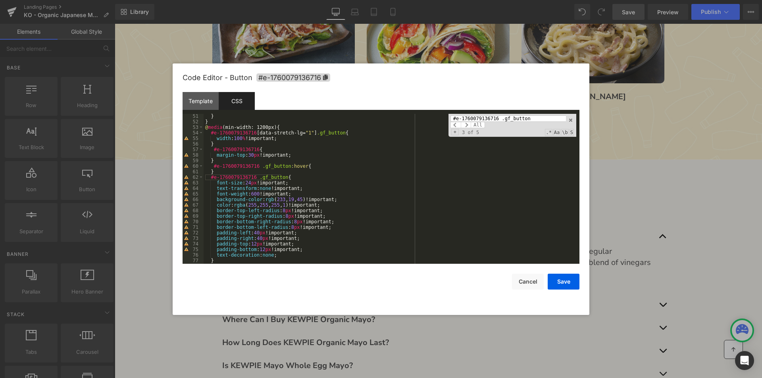
scroll to position [302, 0]
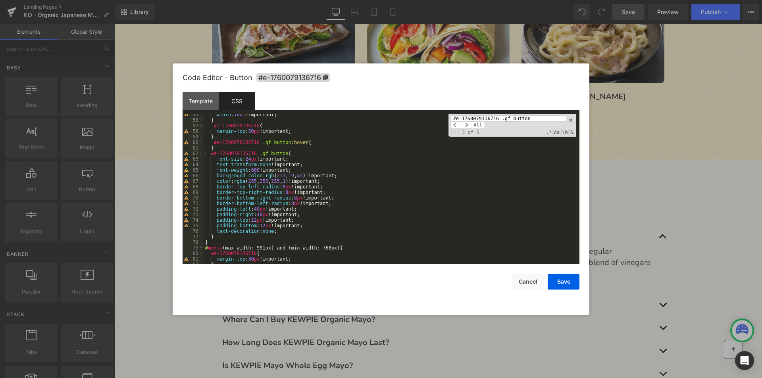
click at [278, 232] on div "width : 100 % !important; } #e-1760079136716 { margin-top : 30 px !important; }…" at bounding box center [390, 192] width 373 height 161
click at [305, 225] on div "width : 100 % !important; } #e-1760079136716 { margin-top : 30 px !important; }…" at bounding box center [390, 192] width 373 height 161
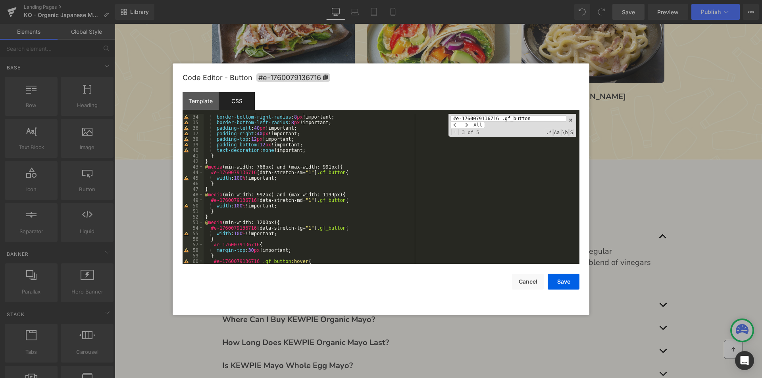
scroll to position [88, 0]
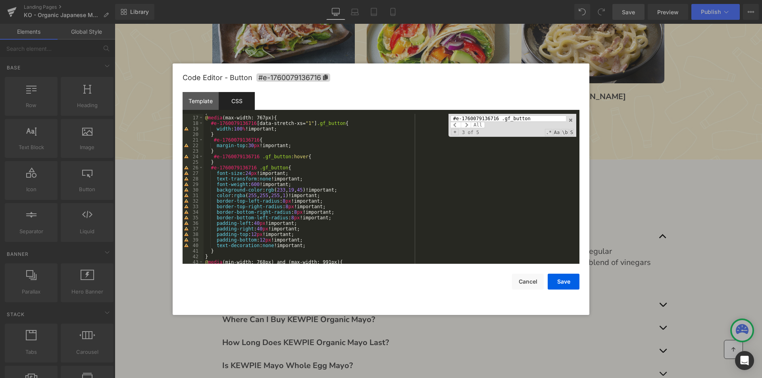
click at [305, 246] on div "} @ media (max-width: 767px) { #e-1760079136716 [ data-stretch-xs = " 1 " ] .gf…" at bounding box center [390, 189] width 373 height 161
click at [304, 240] on div "} @ media (max-width: 767px) { #e-1760079136716 [ data-stretch-xs = " 1 " ] .gf…" at bounding box center [390, 189] width 373 height 161
click at [497, 115] on input "#e-1760079136716 .gf_button" at bounding box center [507, 118] width 115 height 6
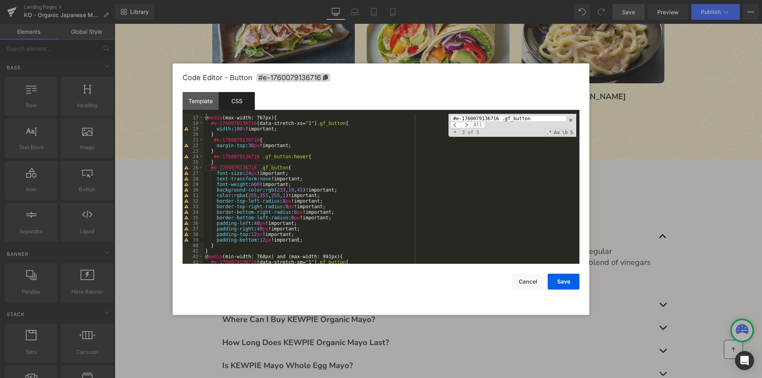
paste input
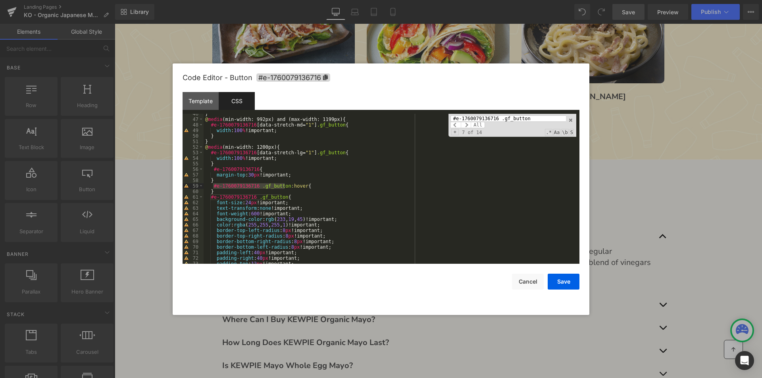
scroll to position [253, 0]
type input "#e-1760079136716 .gf_button"
click at [551, 134] on span ".*" at bounding box center [548, 132] width 7 height 7
click at [555, 133] on span "Aa" at bounding box center [556, 132] width 7 height 7
click at [563, 132] on span "\b" at bounding box center [564, 132] width 7 height 7
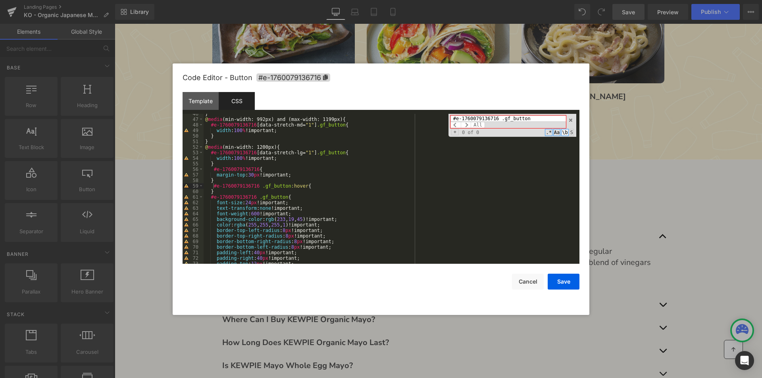
click at [565, 132] on span "\b" at bounding box center [564, 132] width 7 height 7
click at [571, 133] on span "S" at bounding box center [571, 132] width 4 height 7
click at [525, 121] on input "#e-1760079136716 .gf_button" at bounding box center [507, 118] width 115 height 6
click at [470, 126] on span at bounding box center [466, 125] width 10 height 6
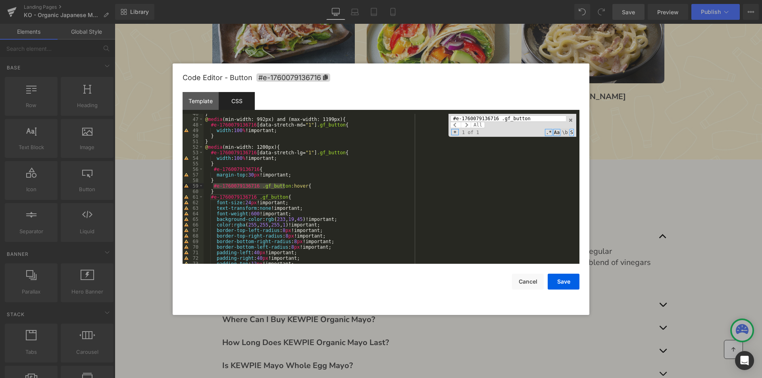
click at [571, 131] on span "S" at bounding box center [571, 132] width 4 height 7
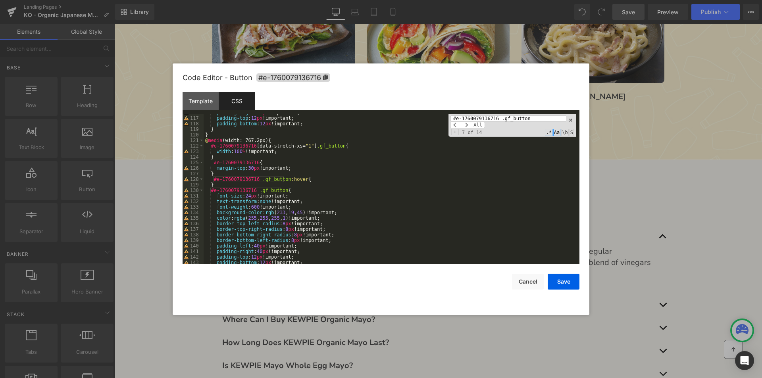
scroll to position [661, 0]
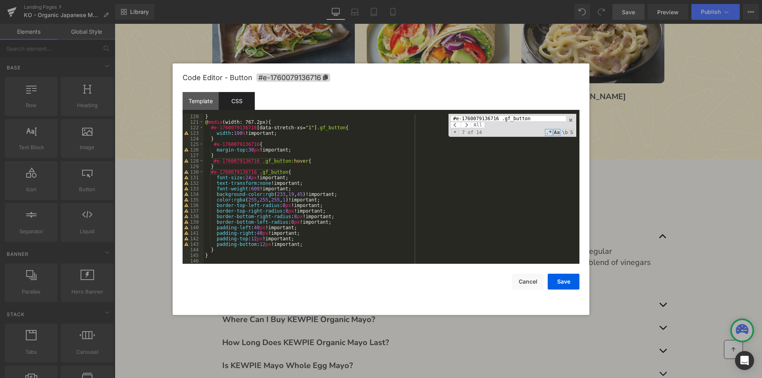
click at [308, 244] on div "} @ media (width: 767.2px) { #e-1760079136716 [ data-stretch-xs = " 1 " ] .gf_b…" at bounding box center [390, 194] width 373 height 161
click at [572, 120] on span at bounding box center [571, 120] width 6 height 6
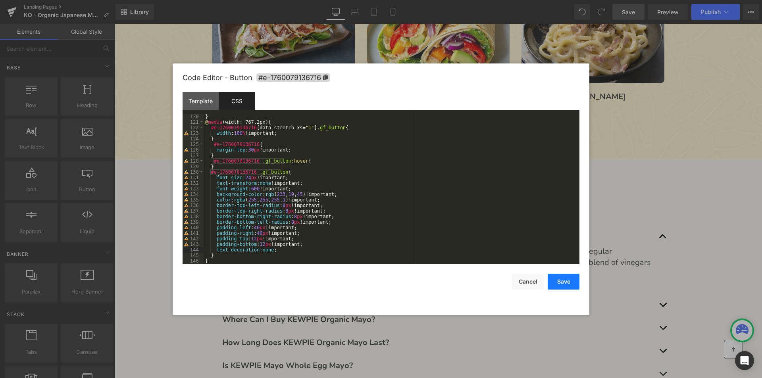
click at [566, 282] on button "Save" at bounding box center [563, 282] width 32 height 16
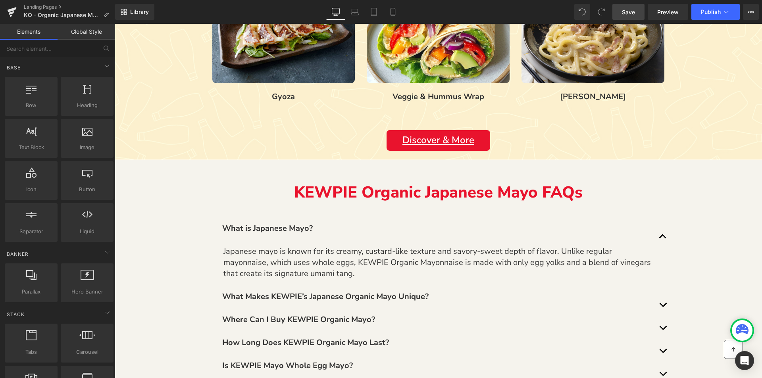
click at [631, 12] on span "Save" at bounding box center [628, 12] width 13 height 8
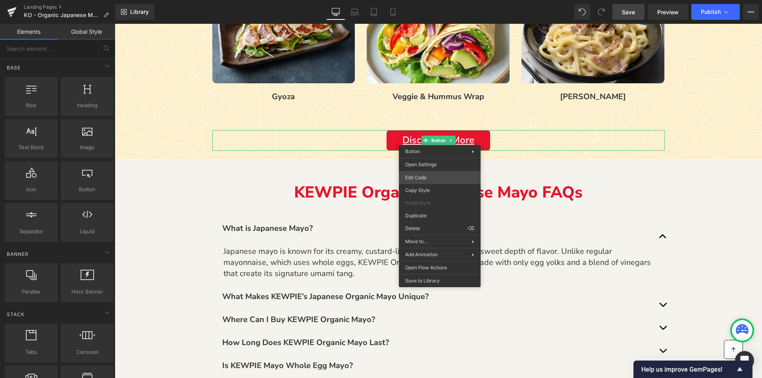
click at [417, 0] on div "You are previewing how the will restyle your page. You can not edit Elements in…" at bounding box center [381, 0] width 762 height 0
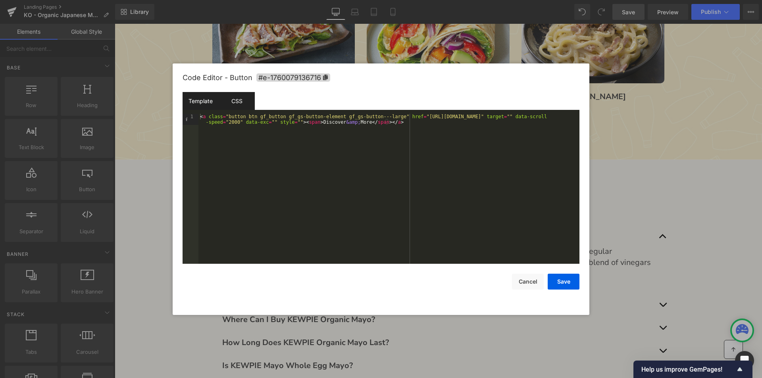
click at [247, 102] on div "CSS" at bounding box center [237, 101] width 36 height 18
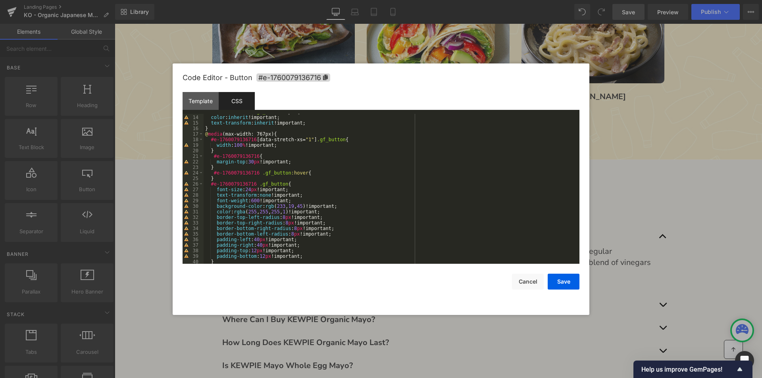
scroll to position [95, 0]
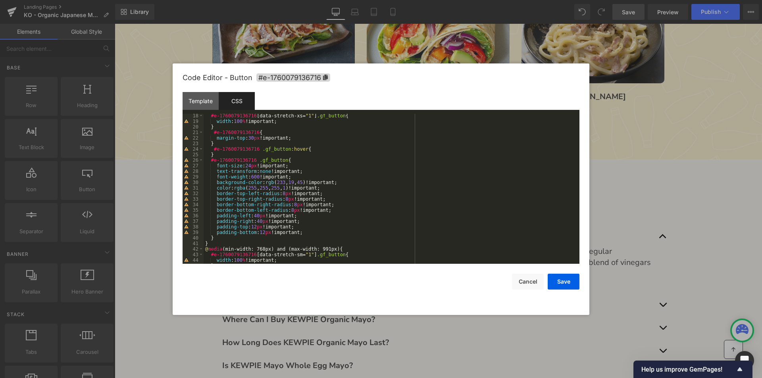
click at [298, 233] on div "#e-1760079136716 [ data-stretch-xs = " 1 " ] .gf_button { width : 100 % !import…" at bounding box center [390, 193] width 373 height 161
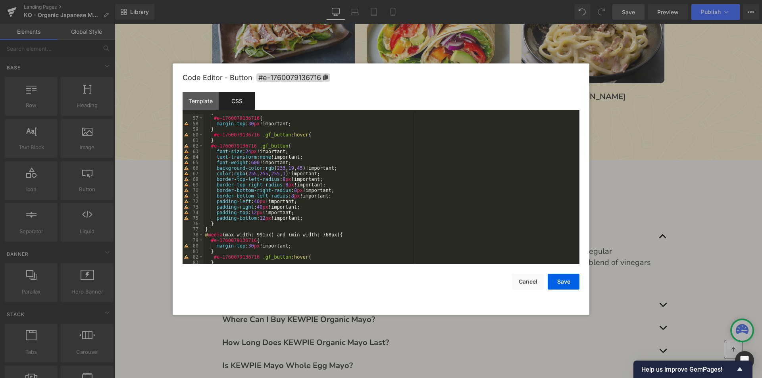
scroll to position [309, 0]
click at [302, 218] on div "} #e-1760079136716 { margin-top : 30 px !important; } #e-1760079136716 .gf_butt…" at bounding box center [390, 190] width 373 height 161
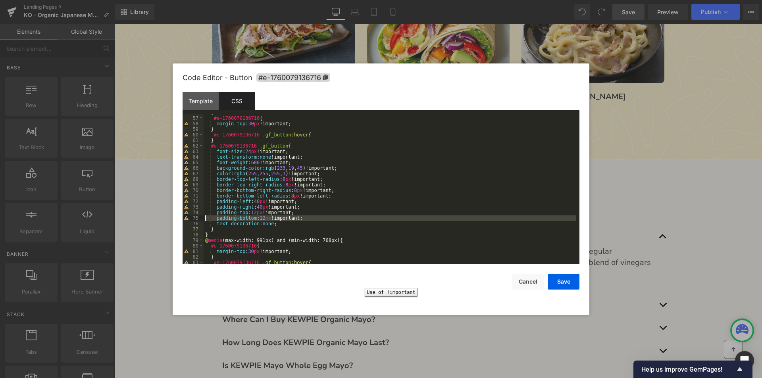
click at [186, 219] on div "75" at bounding box center [192, 218] width 21 height 6
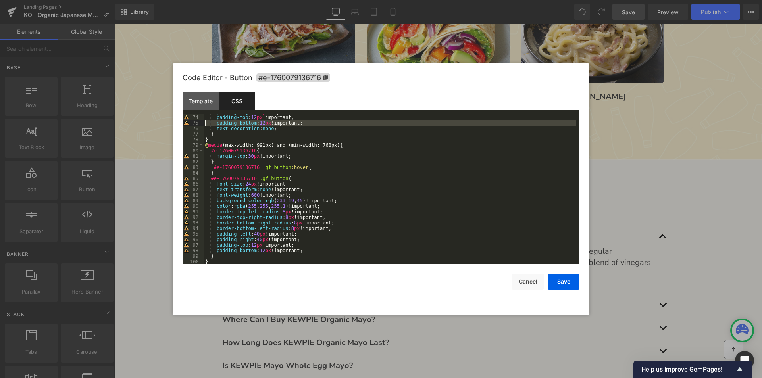
scroll to position [428, 0]
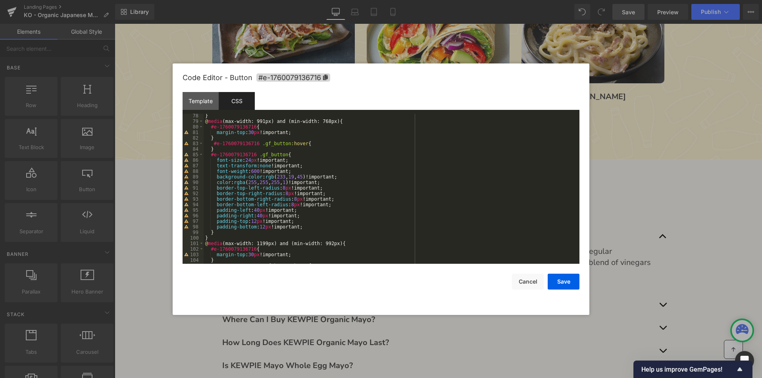
click at [299, 227] on div "} @ media (max-width: 991px) and (min-width: 768px) { #e-1760079136716 { margin…" at bounding box center [390, 193] width 373 height 161
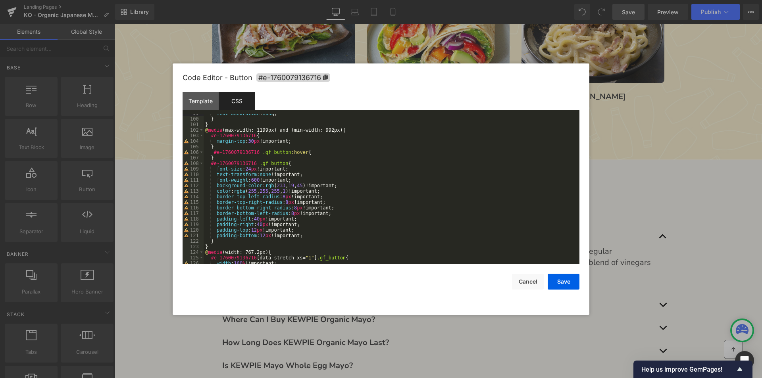
scroll to position [547, 0]
click at [302, 235] on div "text-decoration : none ; } } @ media (max-width: 1199px) and (min-width: 992px)…" at bounding box center [390, 191] width 373 height 161
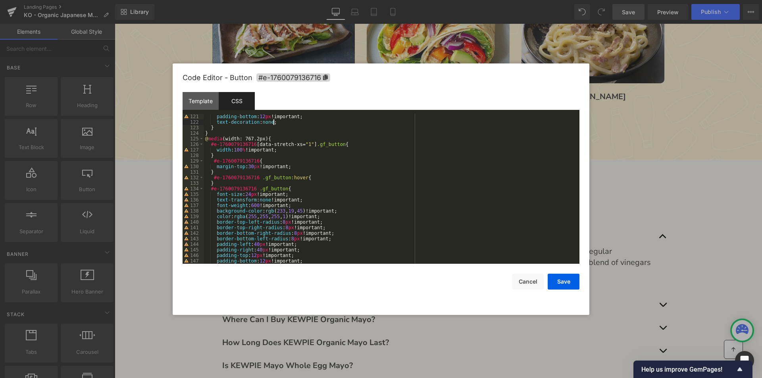
scroll to position [689, 0]
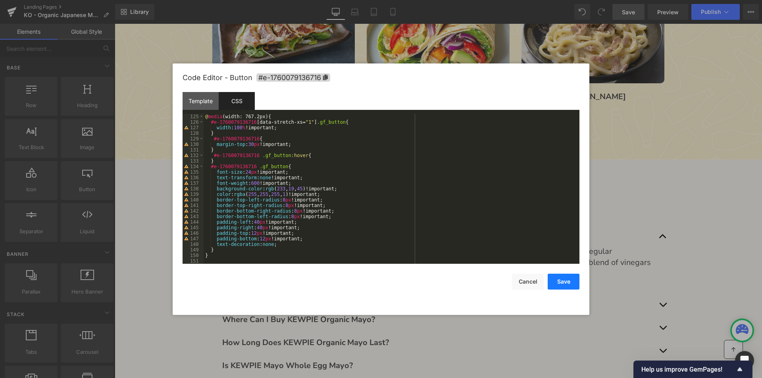
click at [564, 286] on button "Save" at bounding box center [563, 282] width 32 height 16
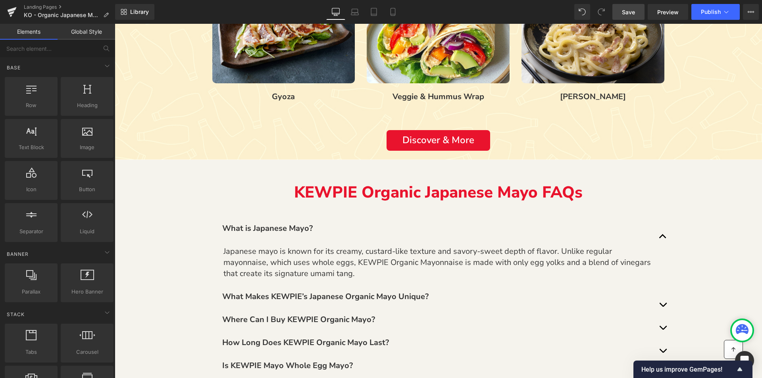
click at [632, 12] on span "Save" at bounding box center [628, 12] width 13 height 8
